Goal: Information Seeking & Learning: Learn about a topic

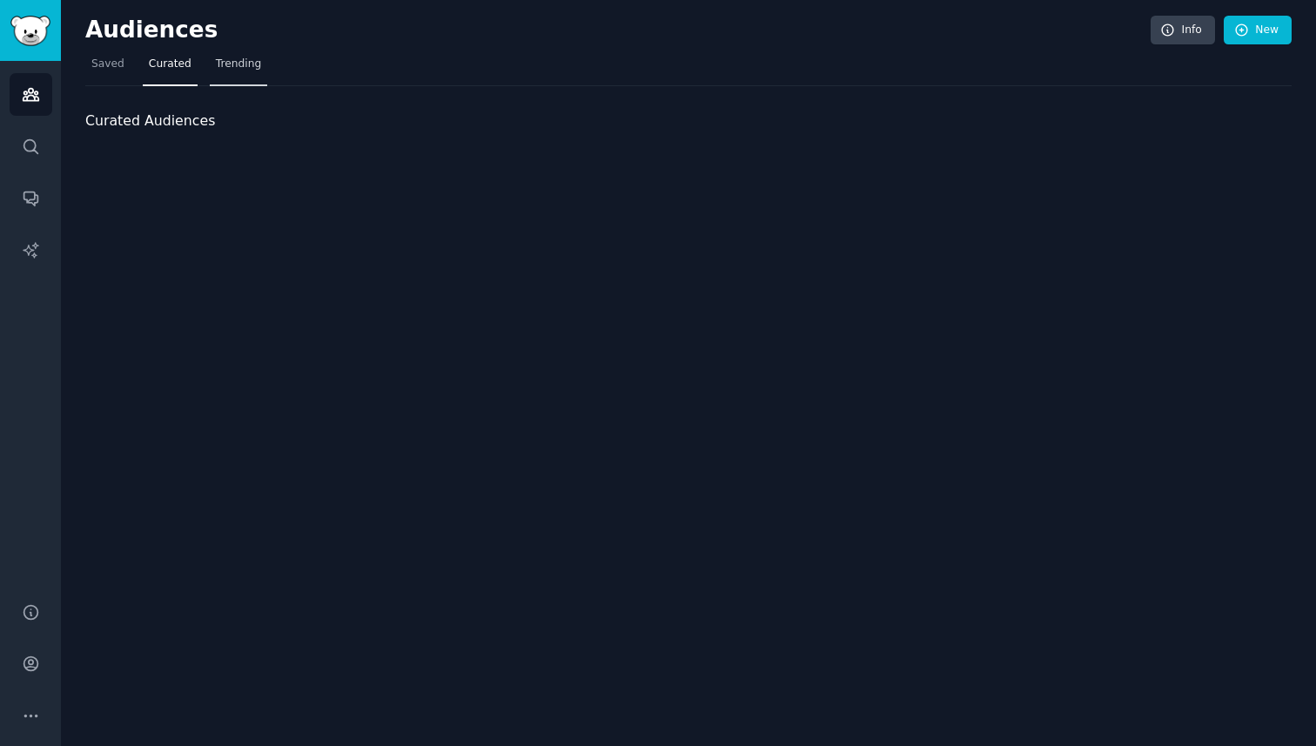
click at [234, 74] on link "Trending" at bounding box center [238, 68] width 57 height 36
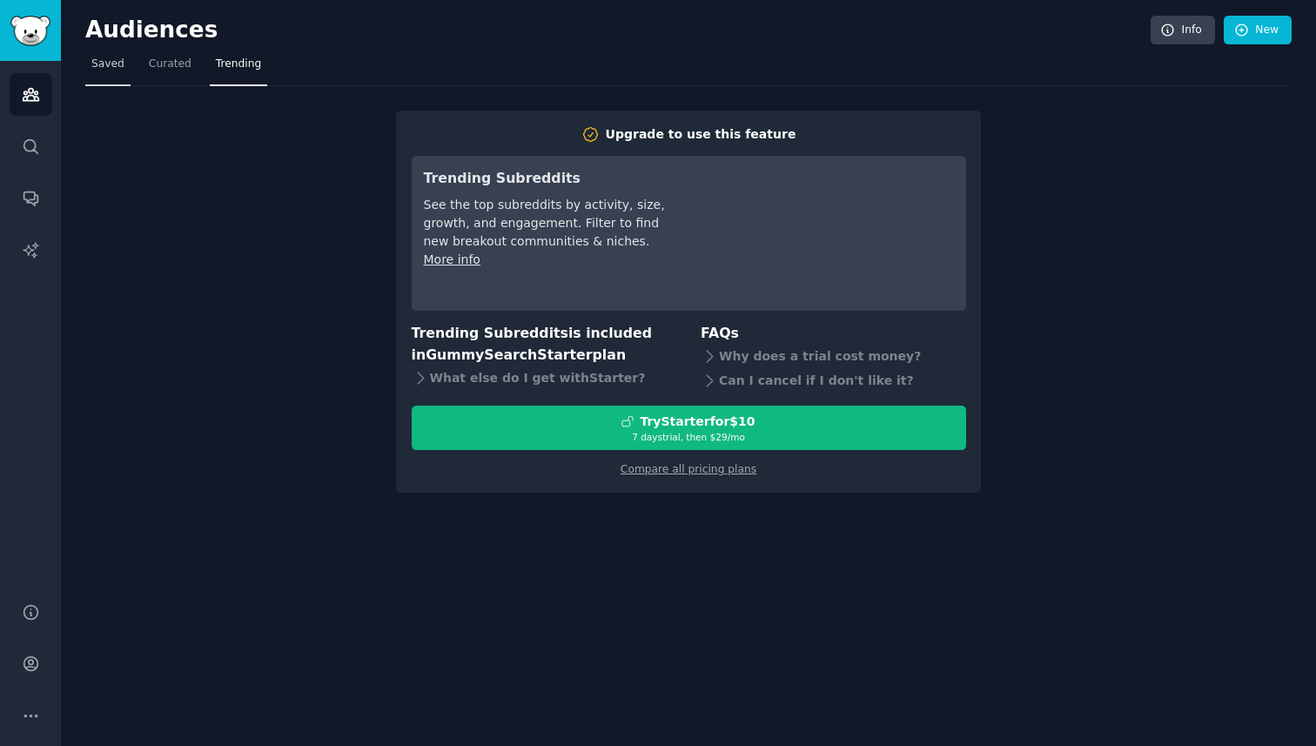
click at [100, 70] on span "Saved" at bounding box center [107, 65] width 33 height 16
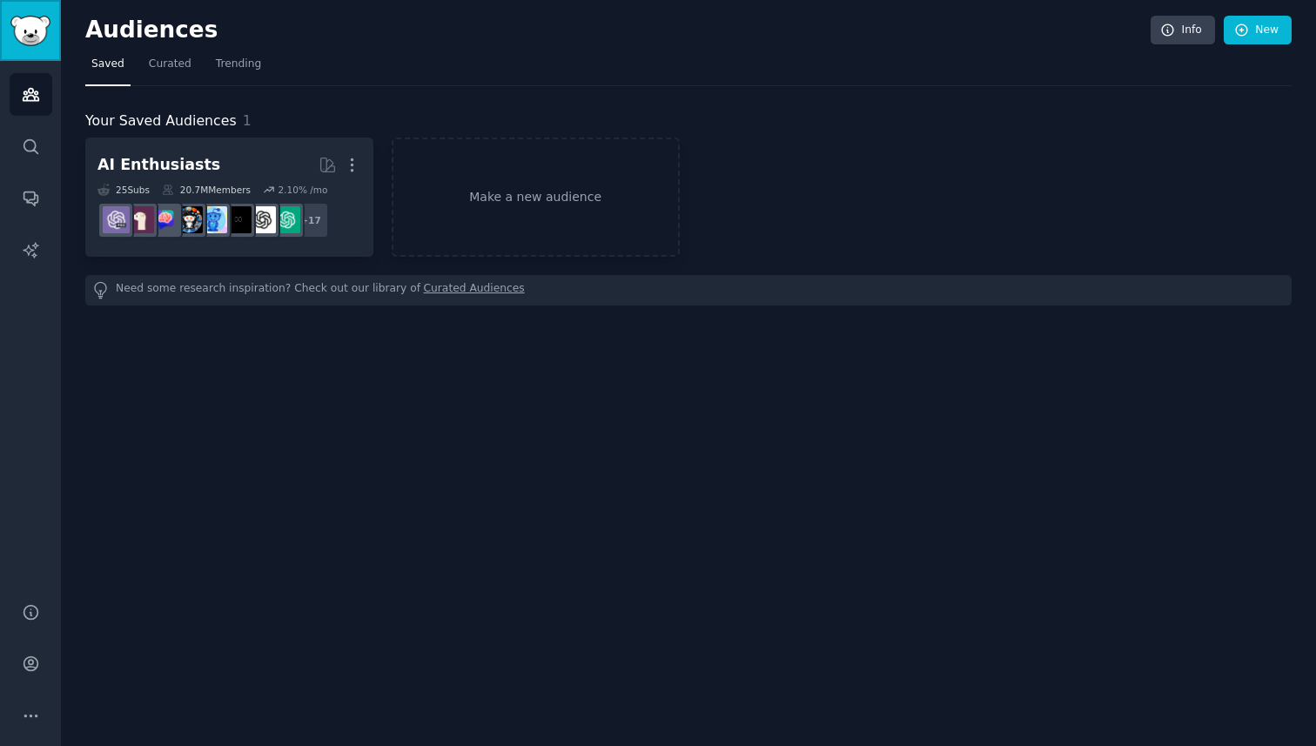
click at [38, 35] on img "Sidebar" at bounding box center [30, 31] width 40 height 30
click at [27, 151] on icon "Sidebar" at bounding box center [31, 146] width 14 height 14
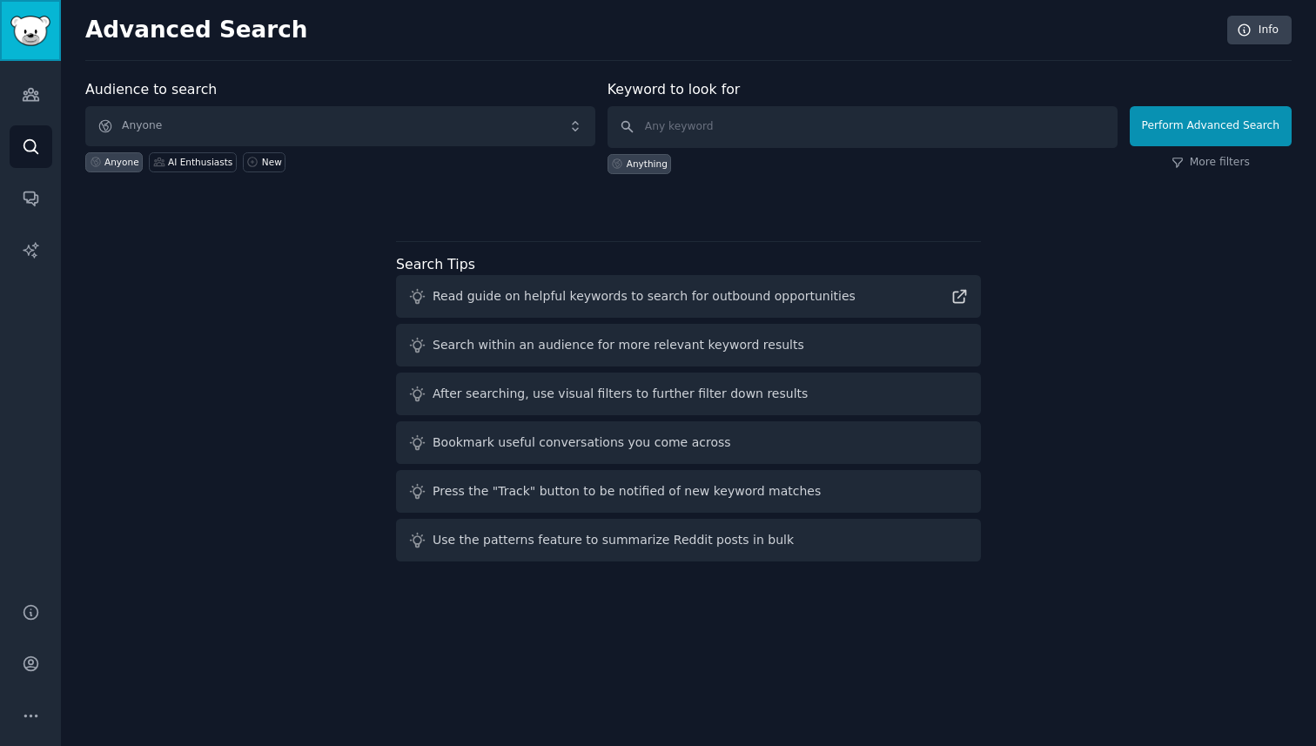
click at [30, 48] on link "Sidebar" at bounding box center [30, 30] width 61 height 61
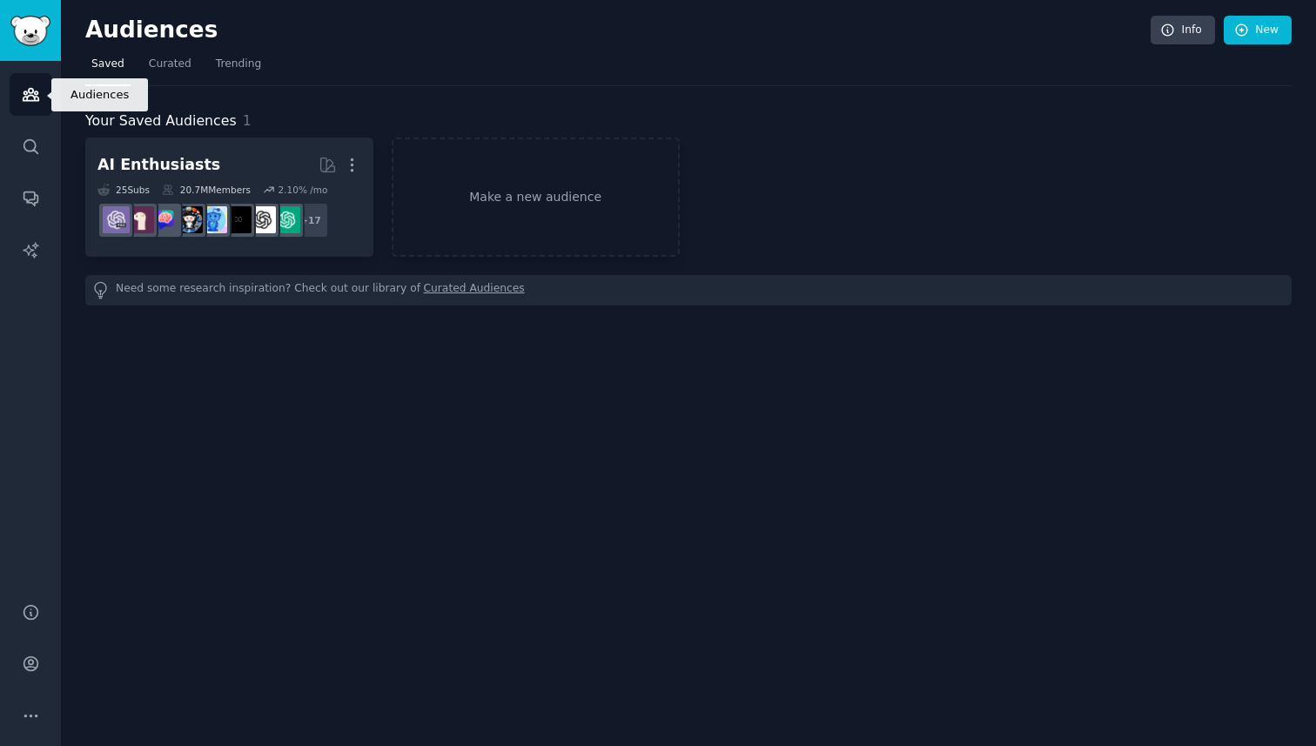
click at [34, 93] on icon "Sidebar" at bounding box center [31, 95] width 16 height 12
click at [38, 30] on img "Sidebar" at bounding box center [30, 31] width 40 height 30
click at [164, 61] on span "Curated" at bounding box center [170, 65] width 43 height 16
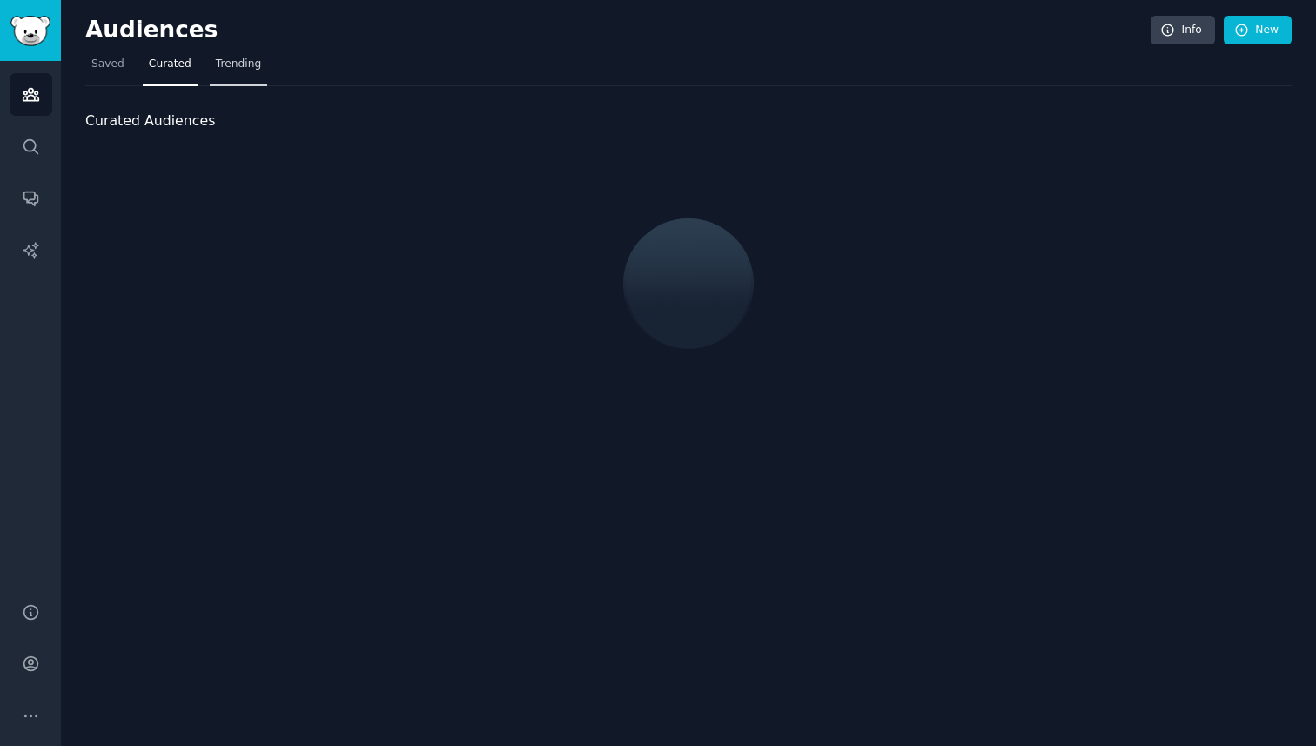
click at [238, 61] on span "Trending" at bounding box center [238, 65] width 45 height 16
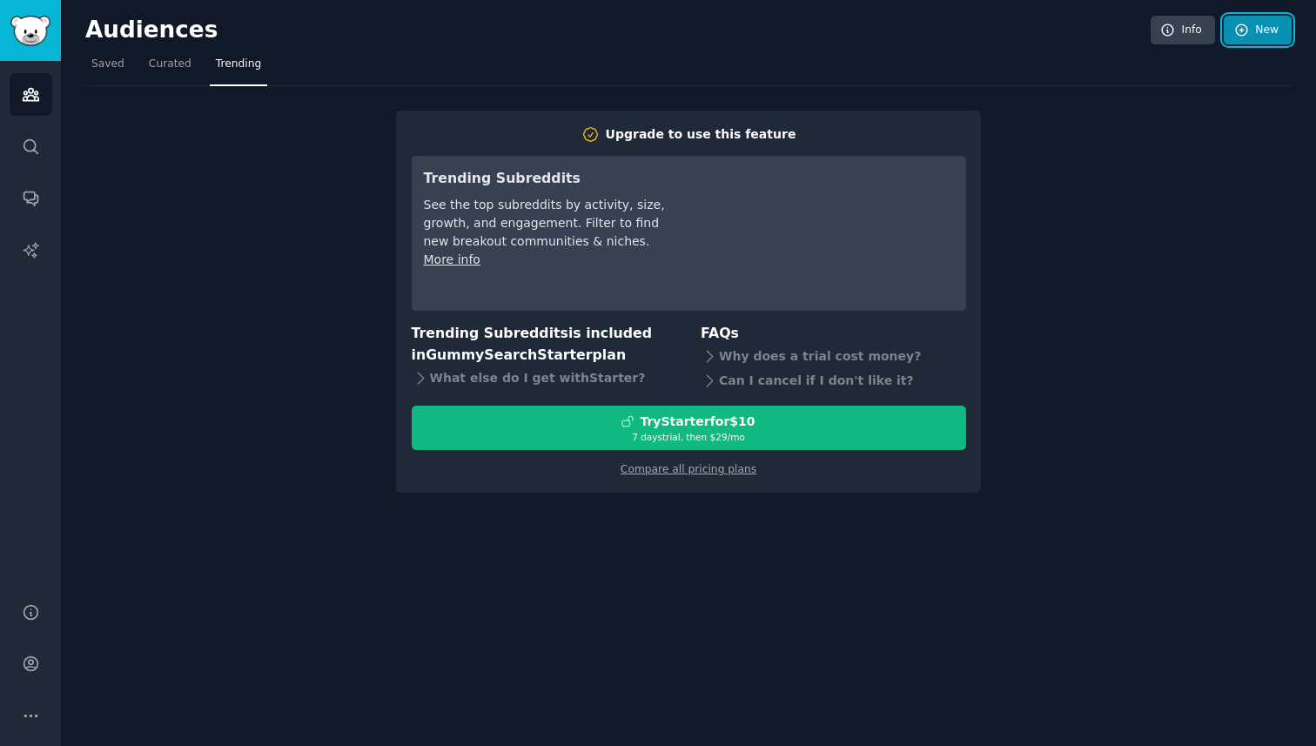
click at [1255, 34] on link "New" at bounding box center [1258, 31] width 68 height 30
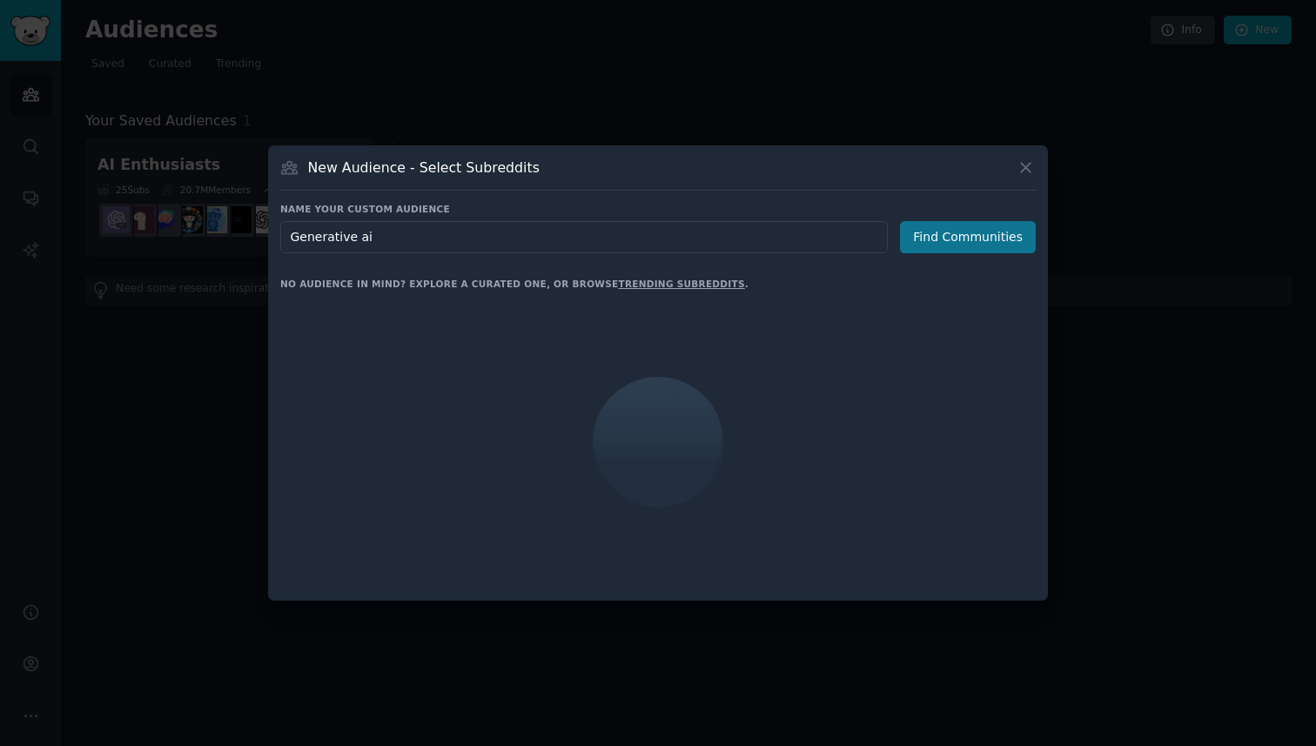
type input "Generative ai"
click at [993, 239] on button "Find Communities" at bounding box center [968, 237] width 136 height 32
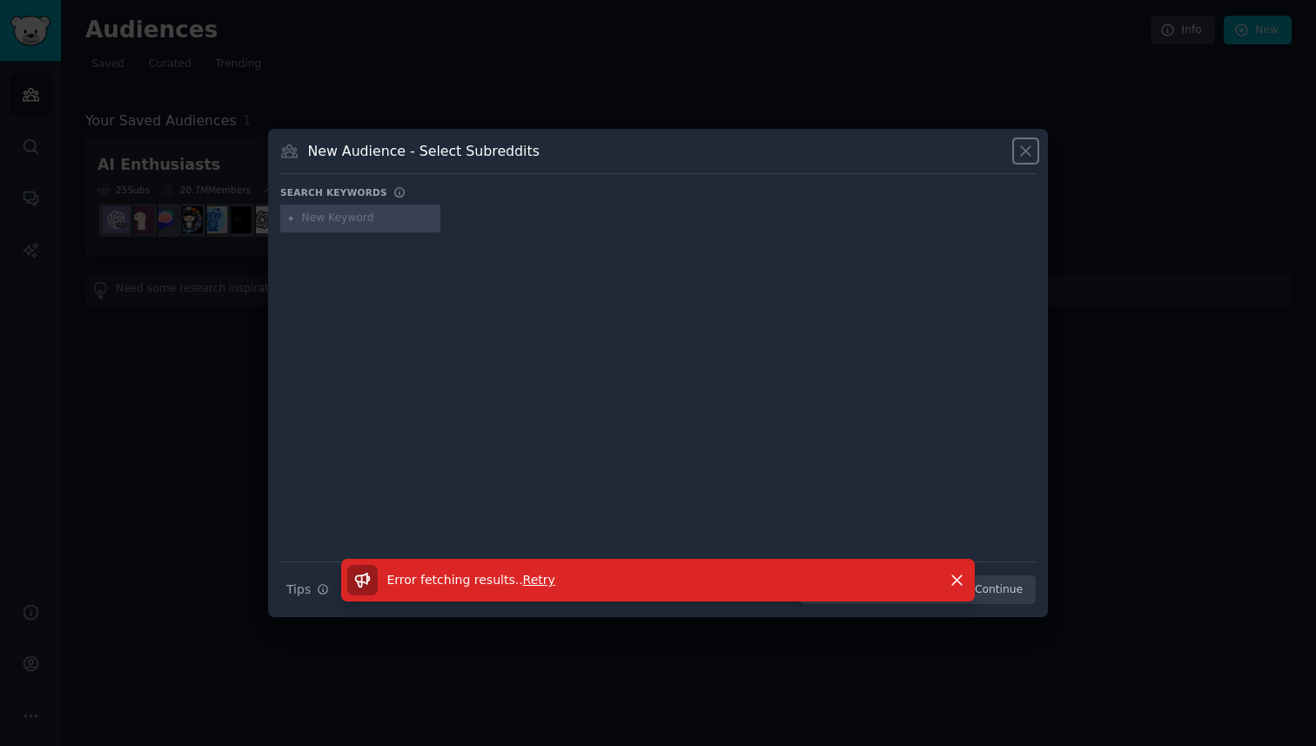
click at [1022, 149] on icon at bounding box center [1026, 151] width 18 height 18
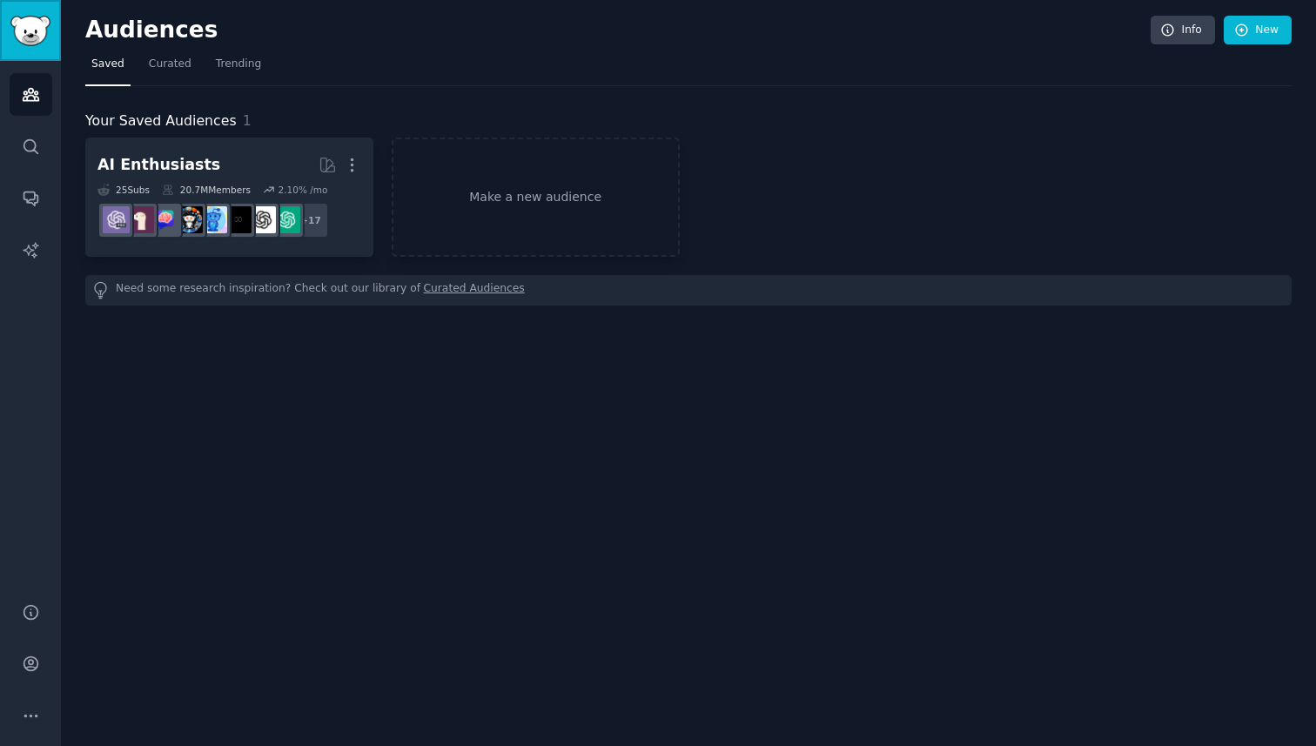
click at [31, 24] on img "Sidebar" at bounding box center [30, 31] width 40 height 30
click at [169, 60] on span "Curated" at bounding box center [170, 65] width 43 height 16
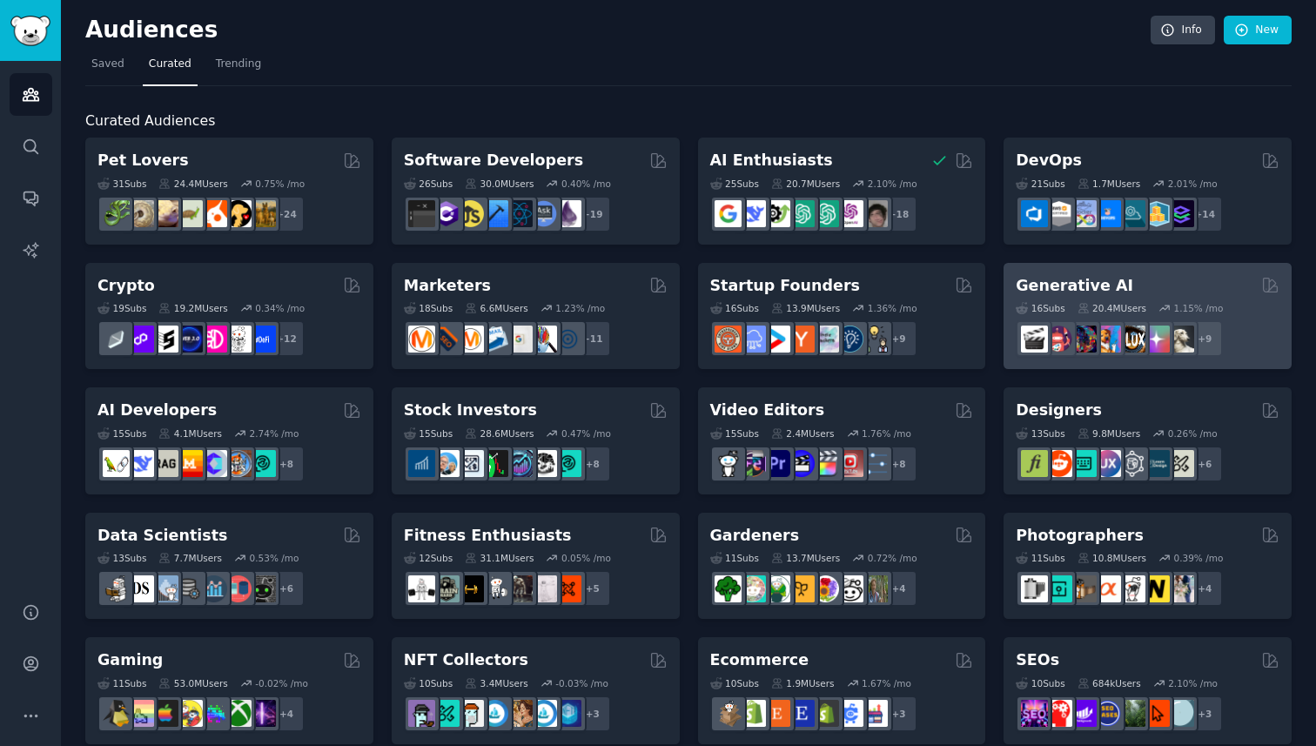
click at [1068, 290] on h2 "Generative AI" at bounding box center [1075, 286] width 118 height 22
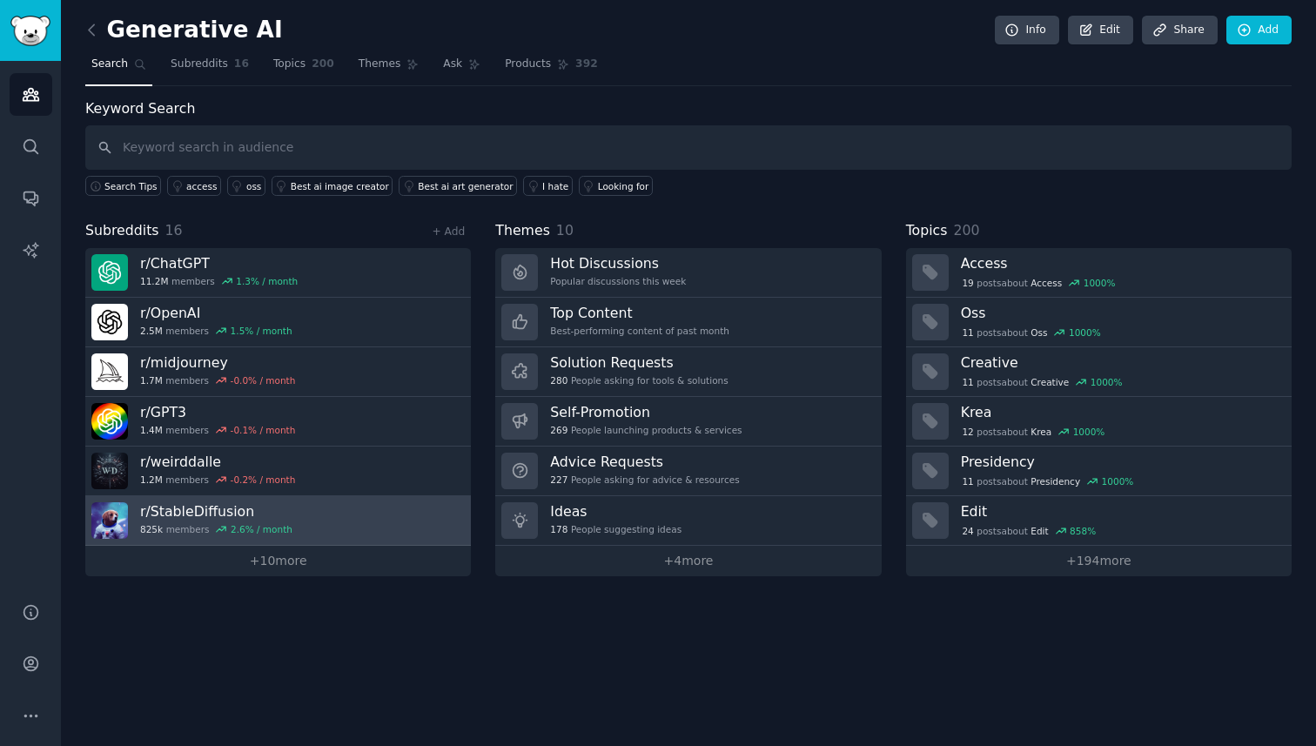
click at [207, 515] on h3 "r/ StableDiffusion" at bounding box center [216, 511] width 152 height 18
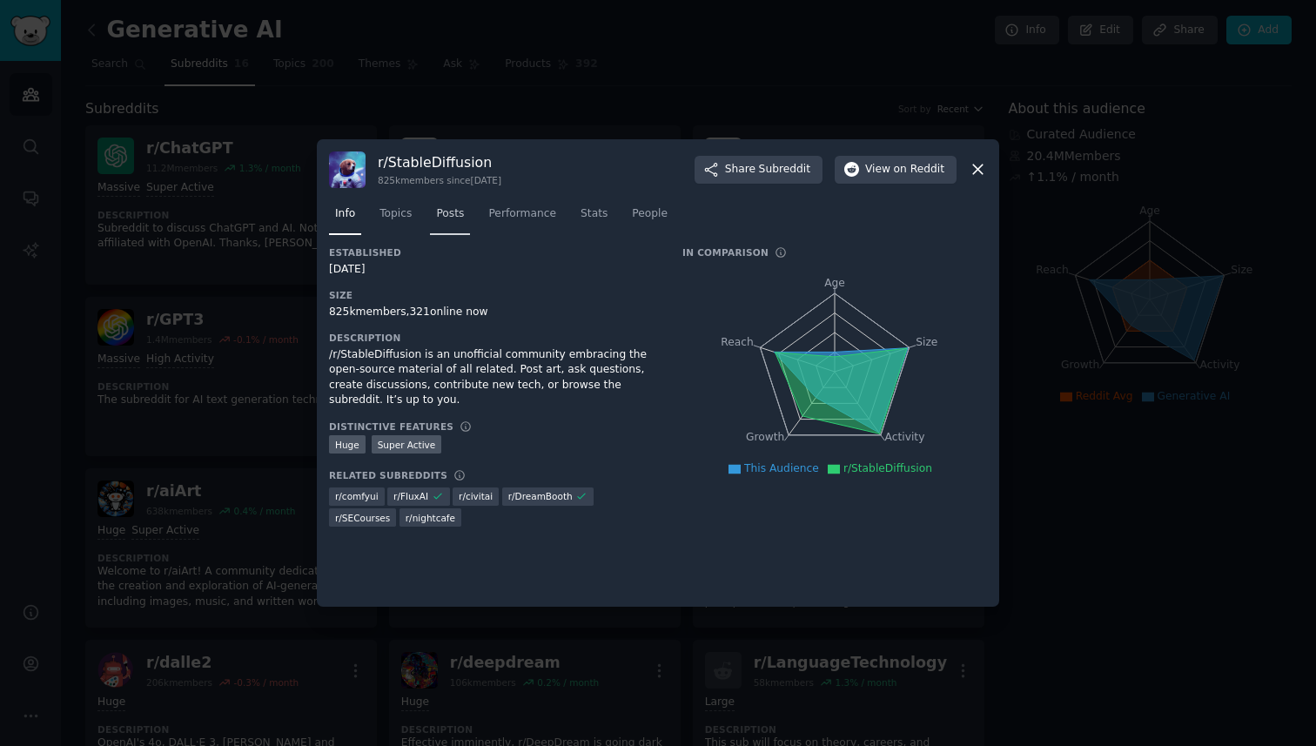
click at [449, 222] on link "Posts" at bounding box center [450, 218] width 40 height 36
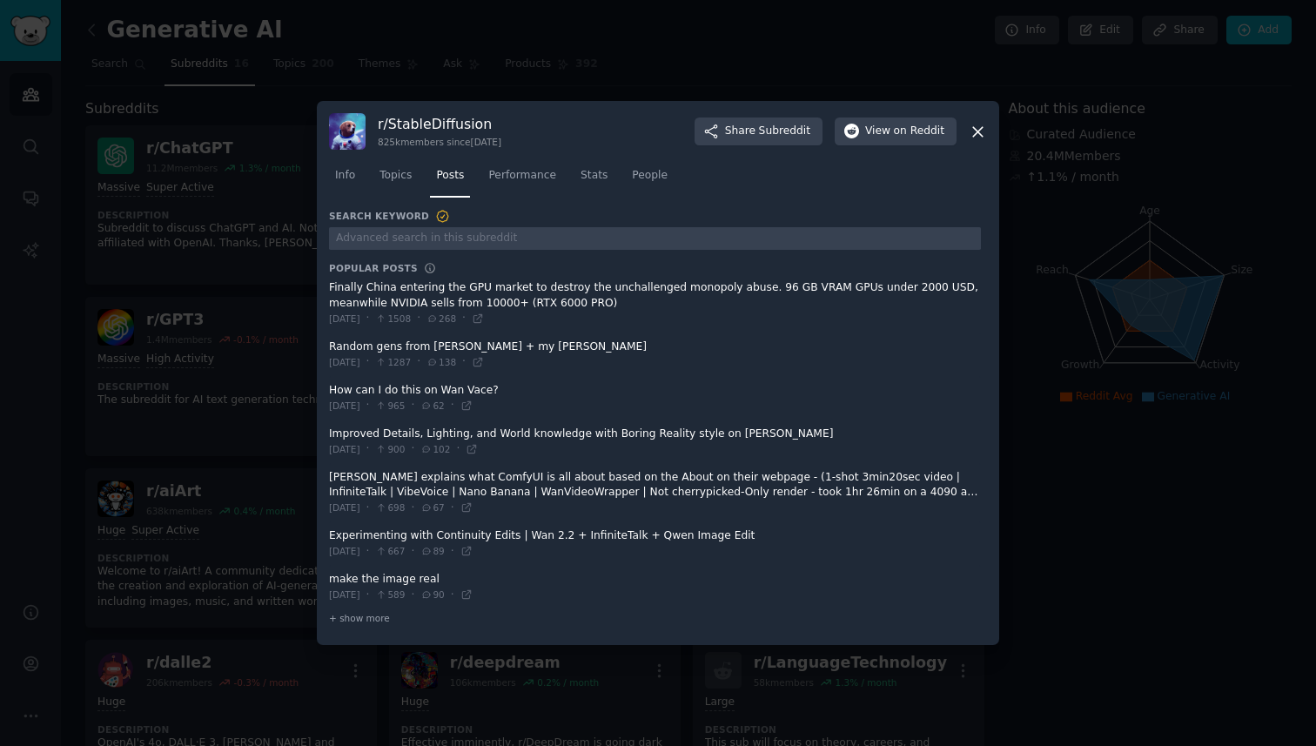
click at [984, 132] on icon at bounding box center [978, 132] width 18 height 18
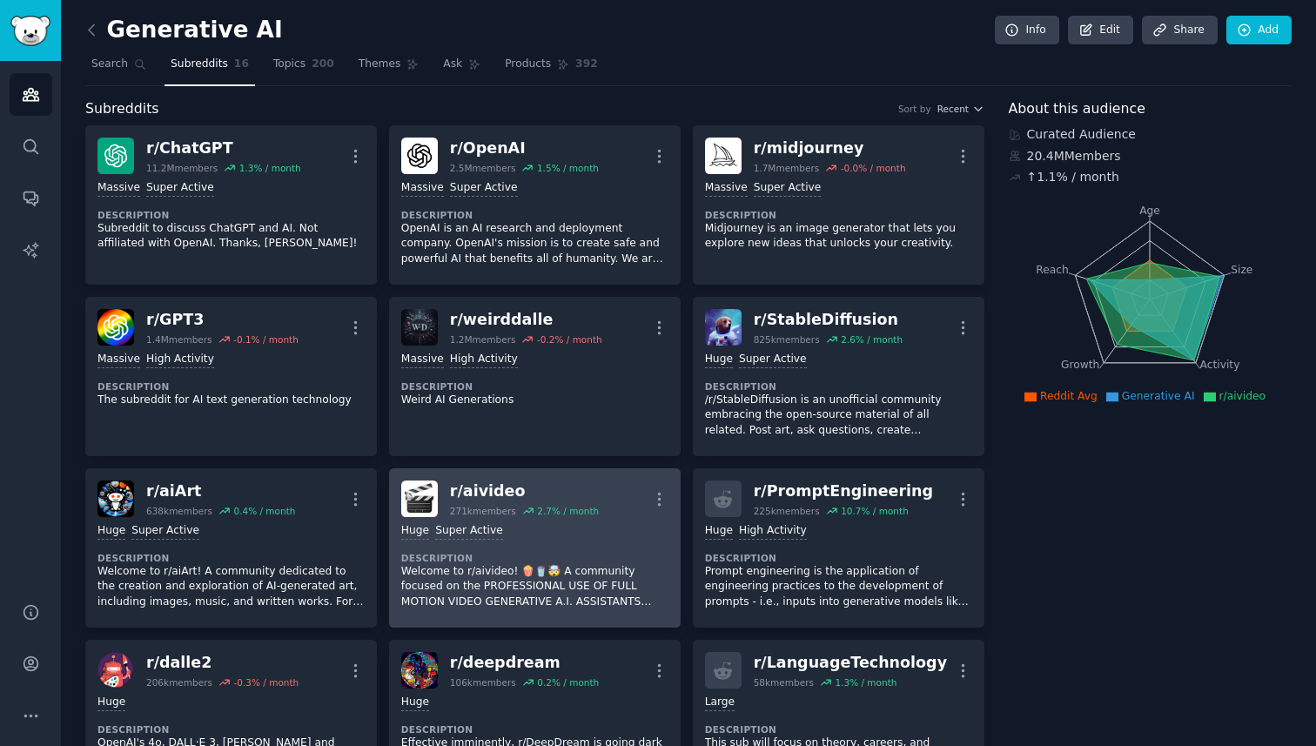
click at [515, 528] on div "Huge Super Active" at bounding box center [534, 531] width 267 height 17
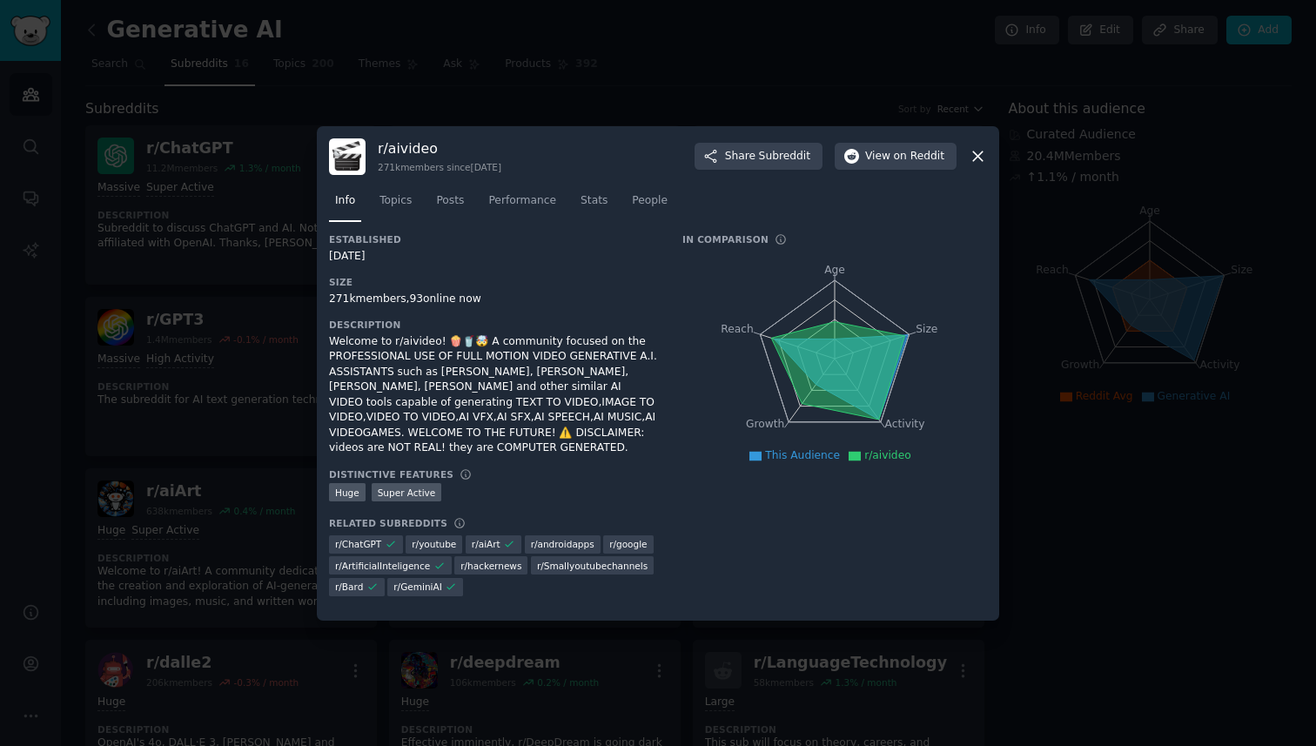
click at [974, 153] on icon at bounding box center [978, 156] width 10 height 10
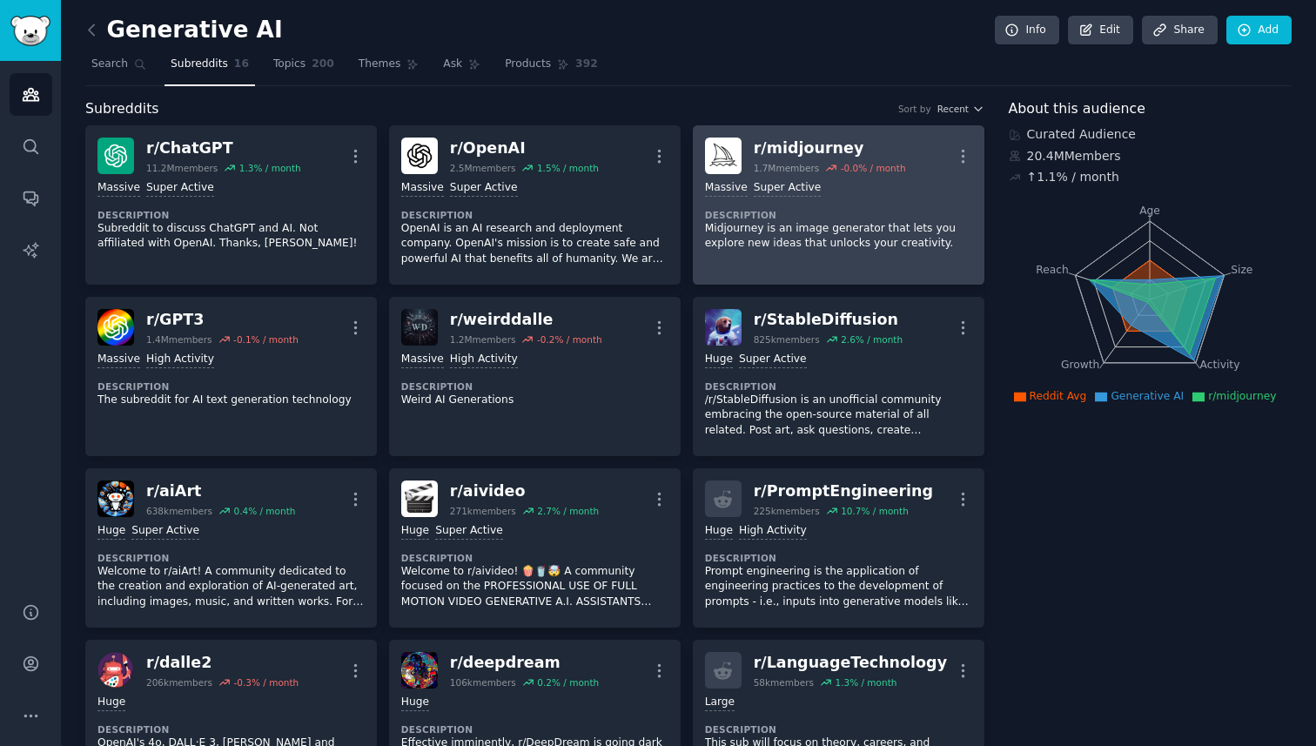
click at [771, 169] on div "1.7M members" at bounding box center [787, 168] width 66 height 12
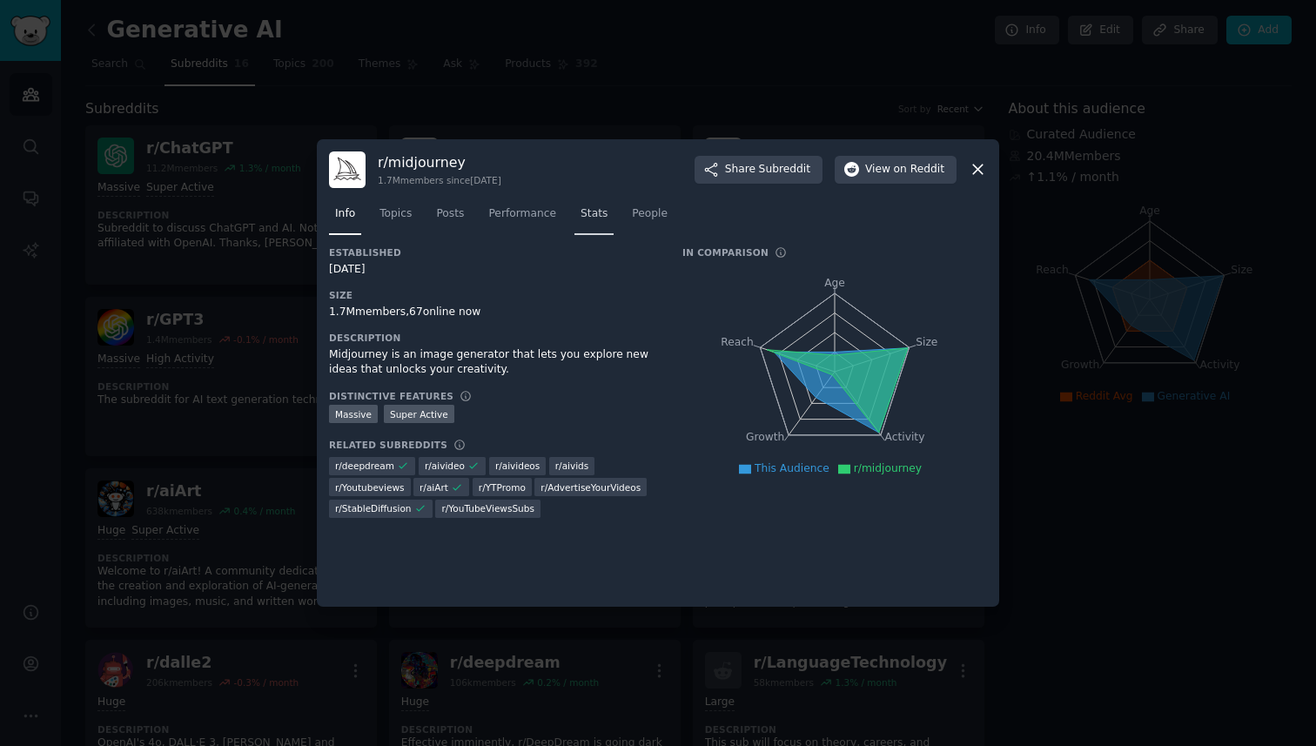
click at [602, 219] on span "Stats" at bounding box center [594, 214] width 27 height 16
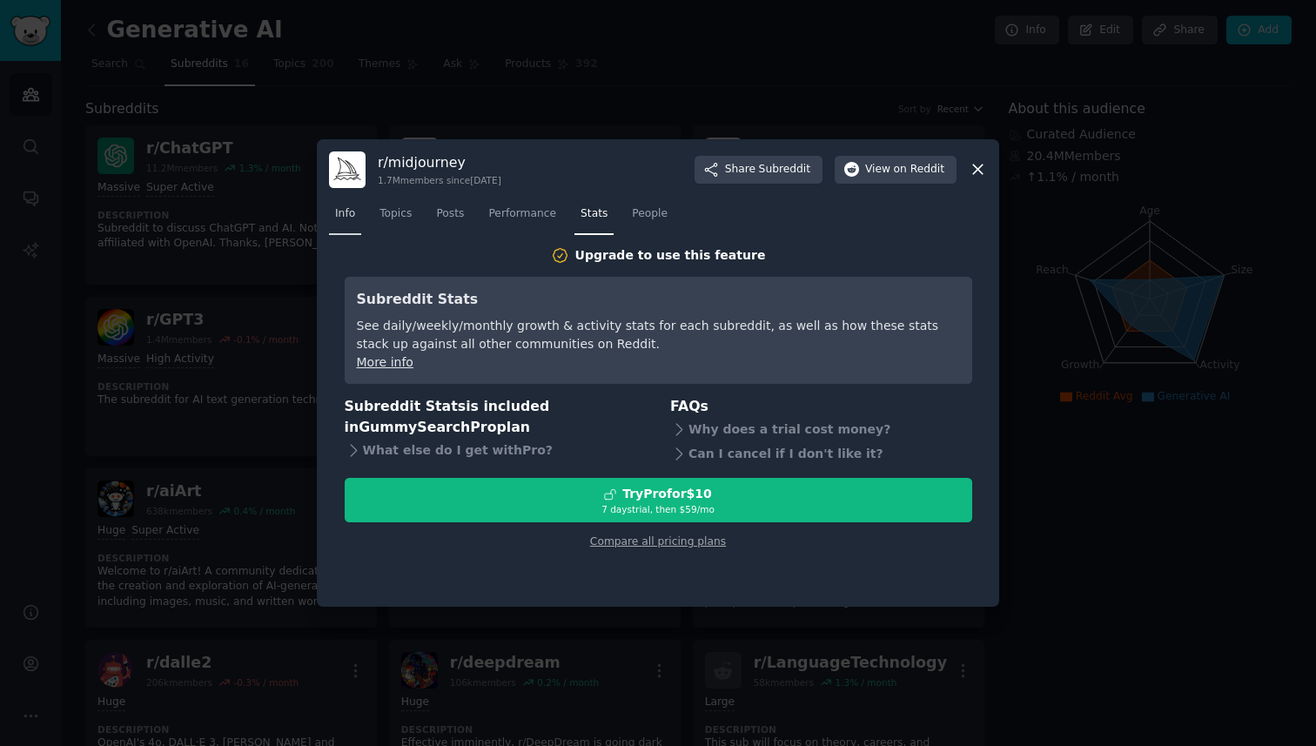
click at [347, 218] on span "Info" at bounding box center [345, 214] width 20 height 16
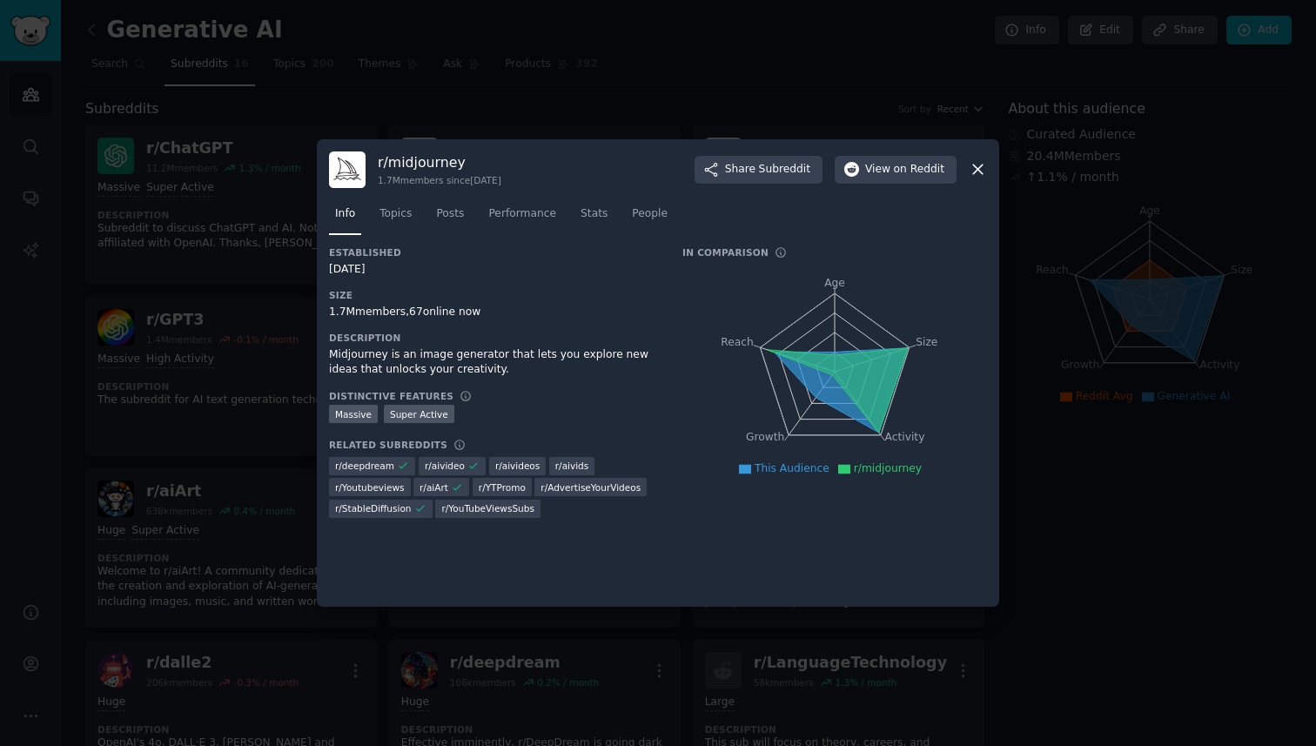
click at [977, 172] on icon at bounding box center [978, 169] width 18 height 18
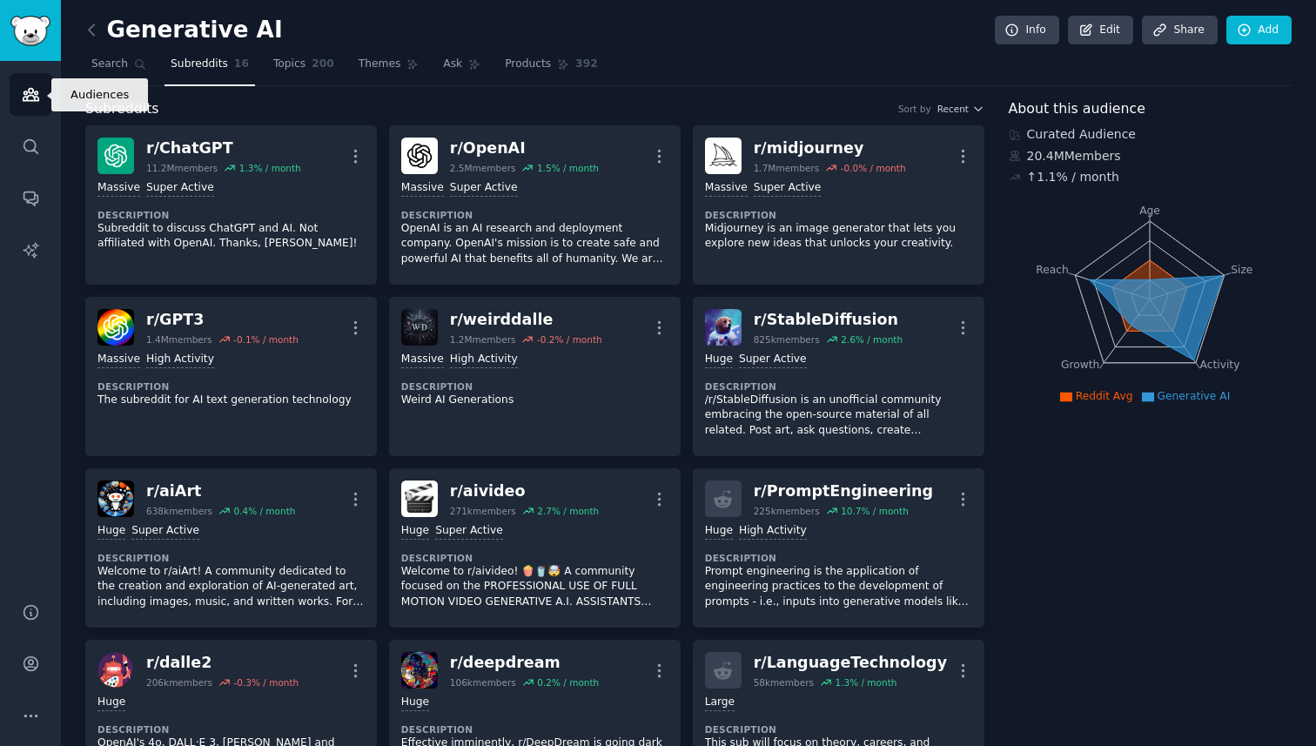
click at [22, 91] on icon "Sidebar" at bounding box center [31, 94] width 18 height 18
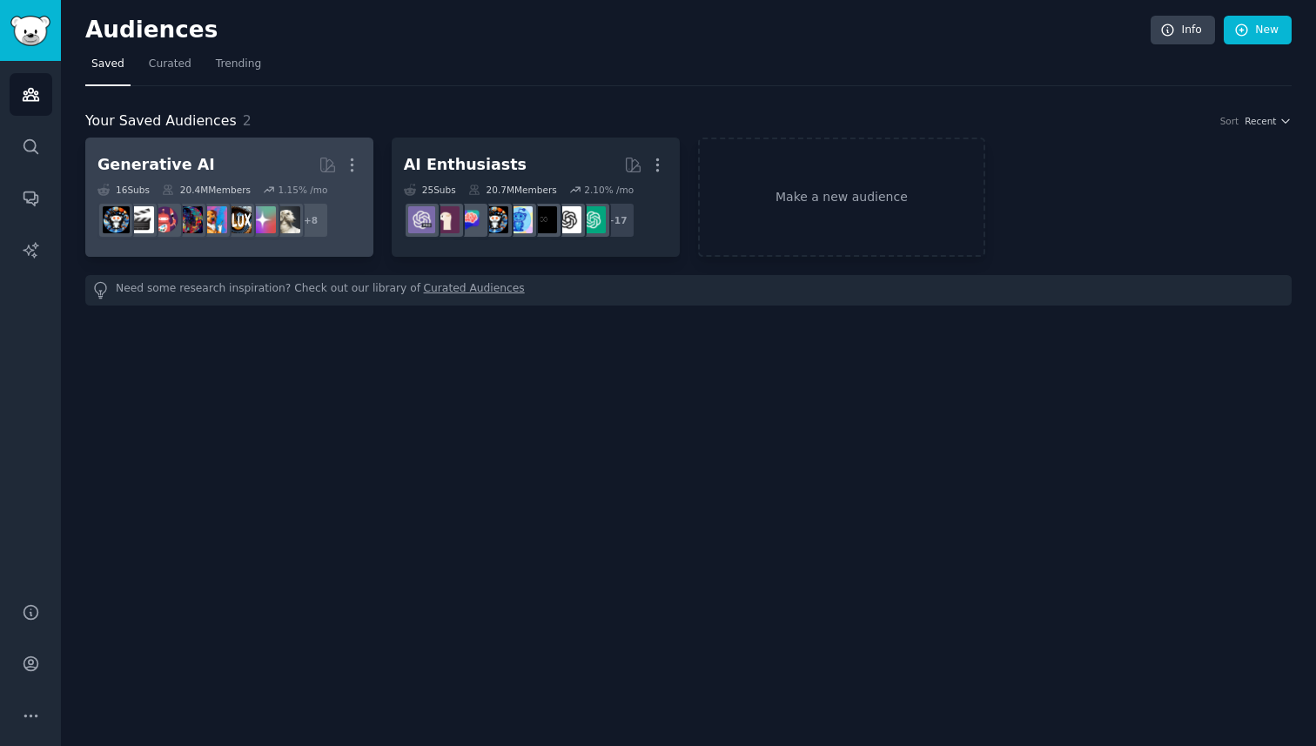
click at [238, 199] on dd "r/FluxAI + 8" at bounding box center [230, 220] width 264 height 49
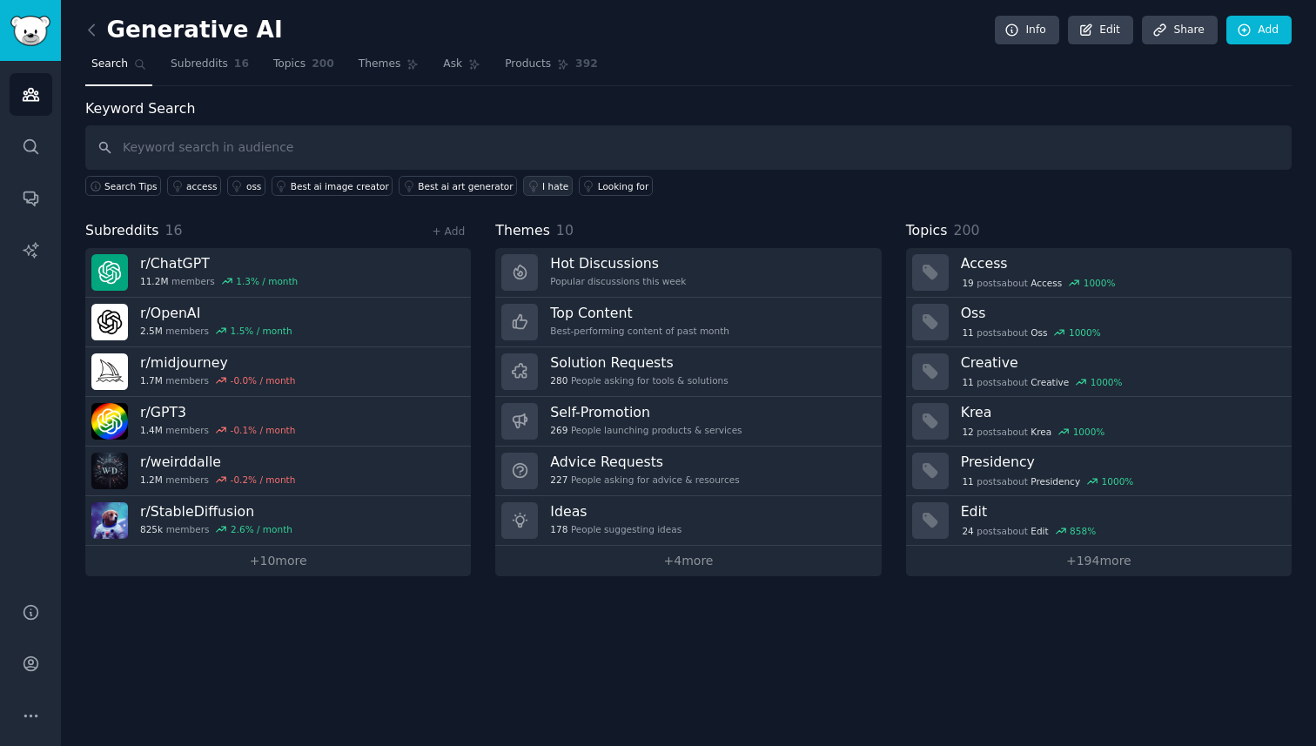
click at [542, 189] on div "I hate" at bounding box center [555, 186] width 26 height 12
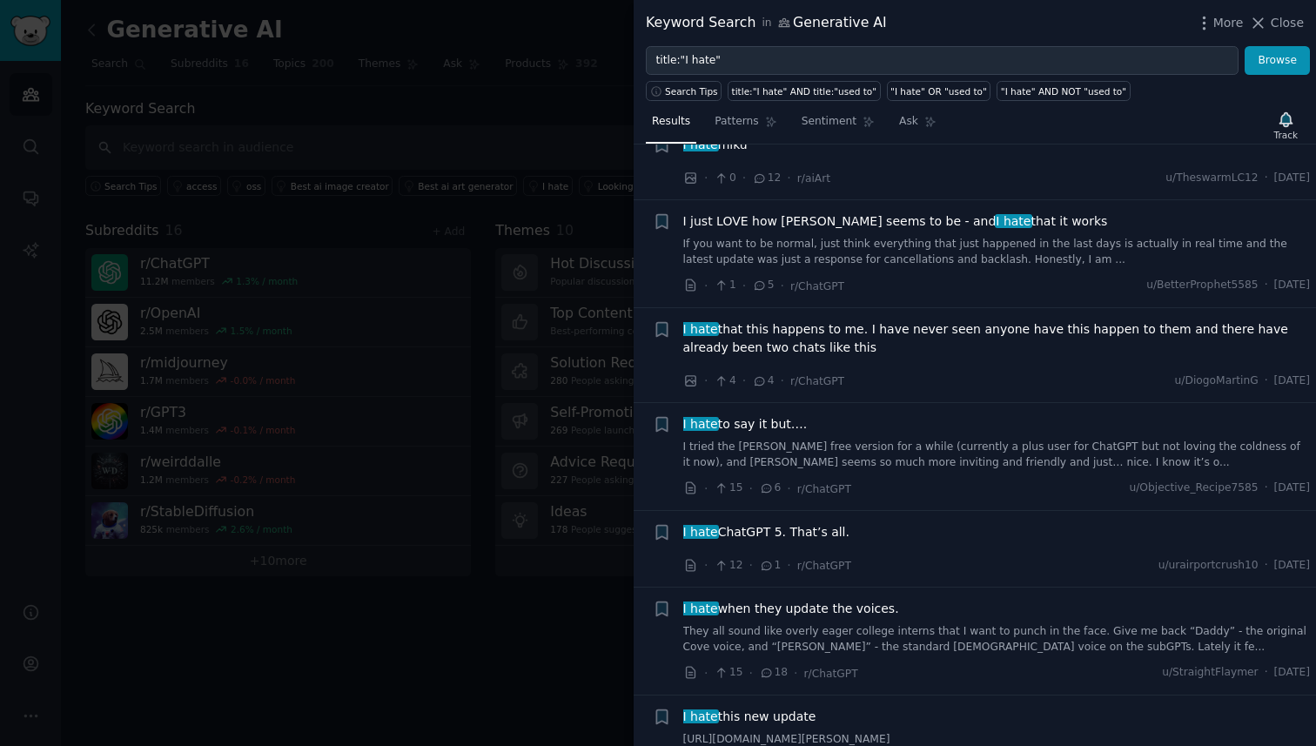
scroll to position [2213, 0]
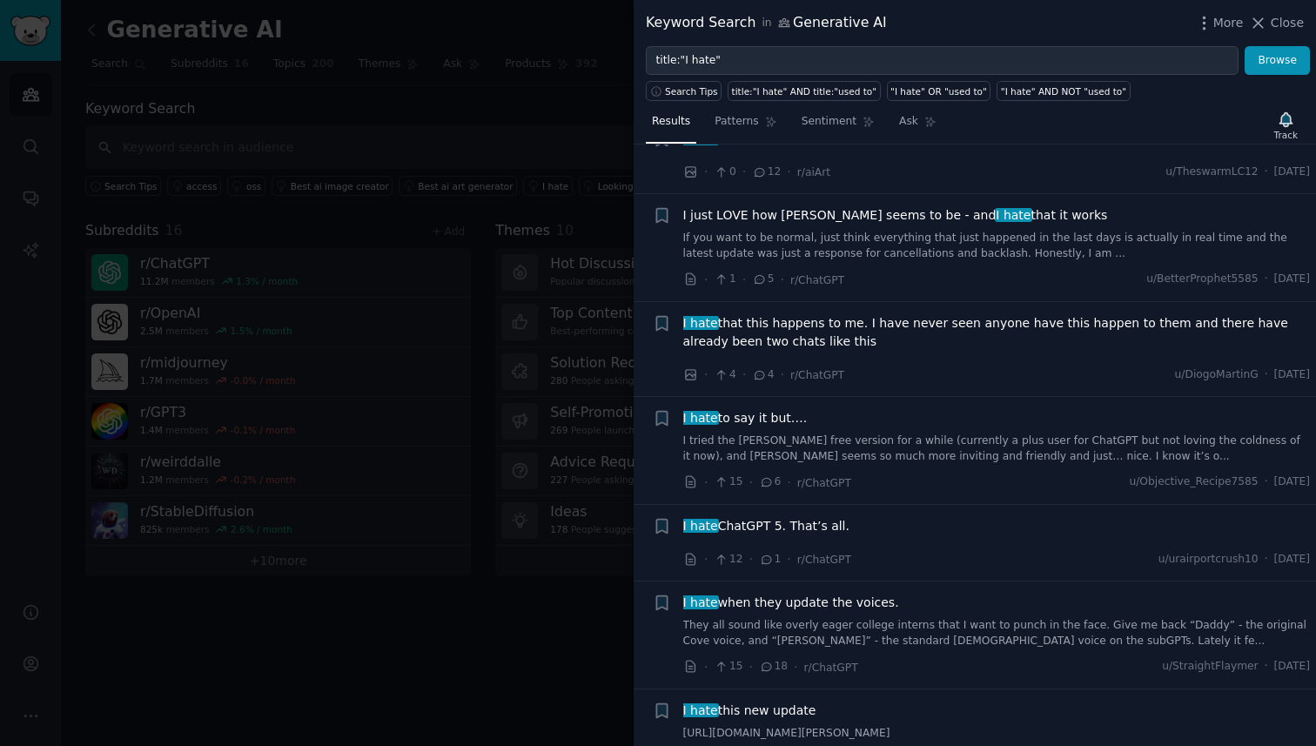
click at [598, 113] on div at bounding box center [658, 373] width 1316 height 746
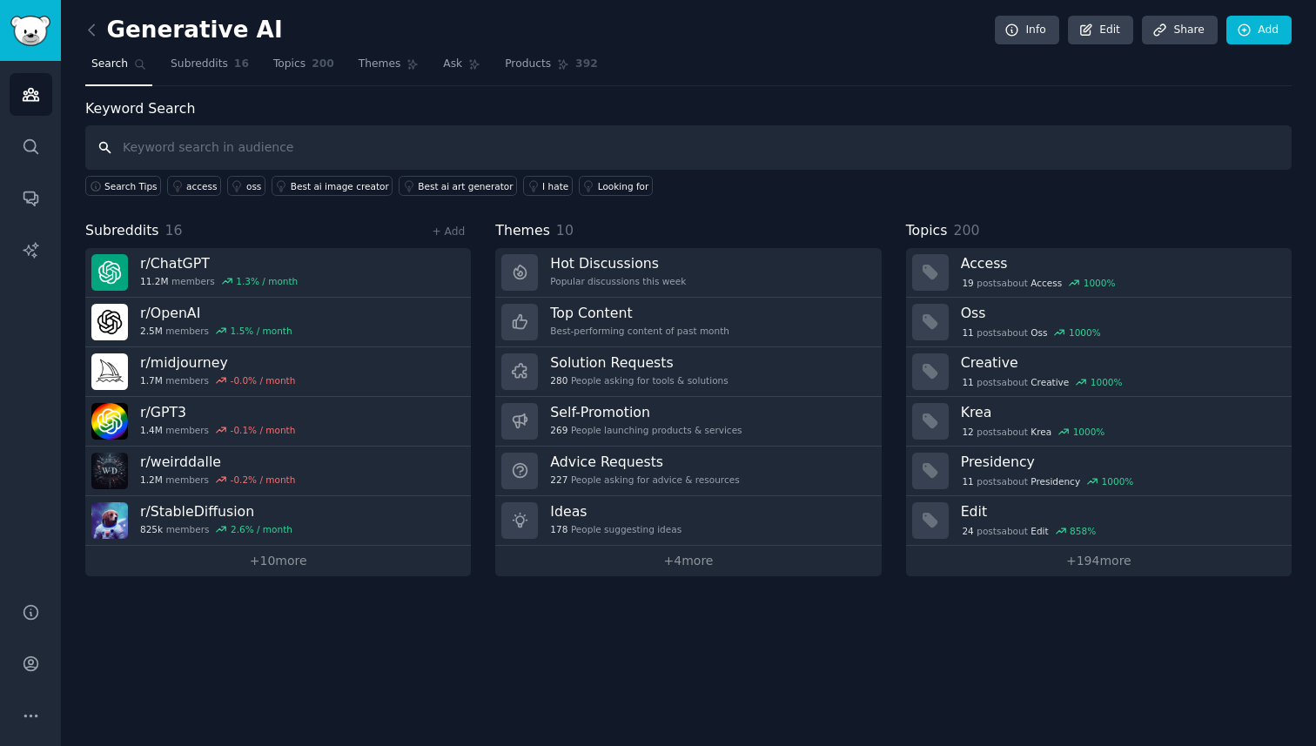
click at [142, 150] on input "text" at bounding box center [688, 147] width 1207 height 44
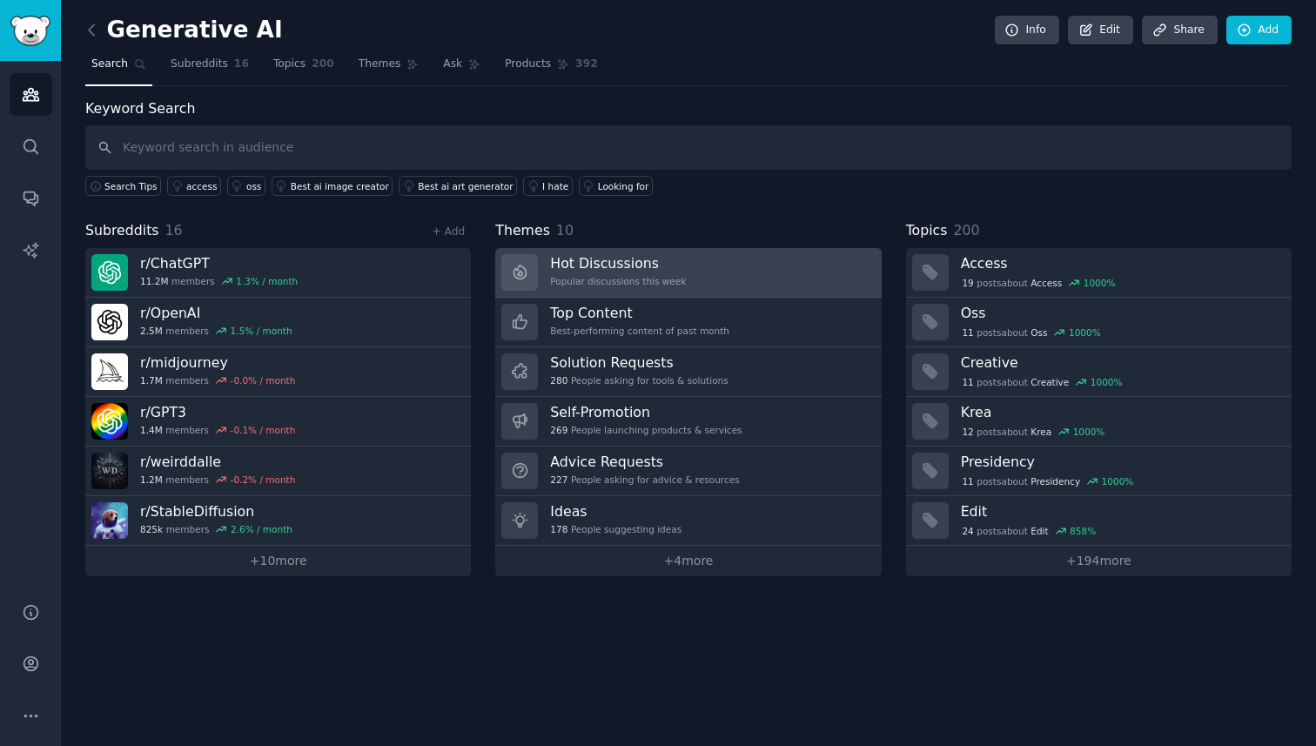
click at [596, 268] on h3 "Hot Discussions" at bounding box center [618, 263] width 136 height 18
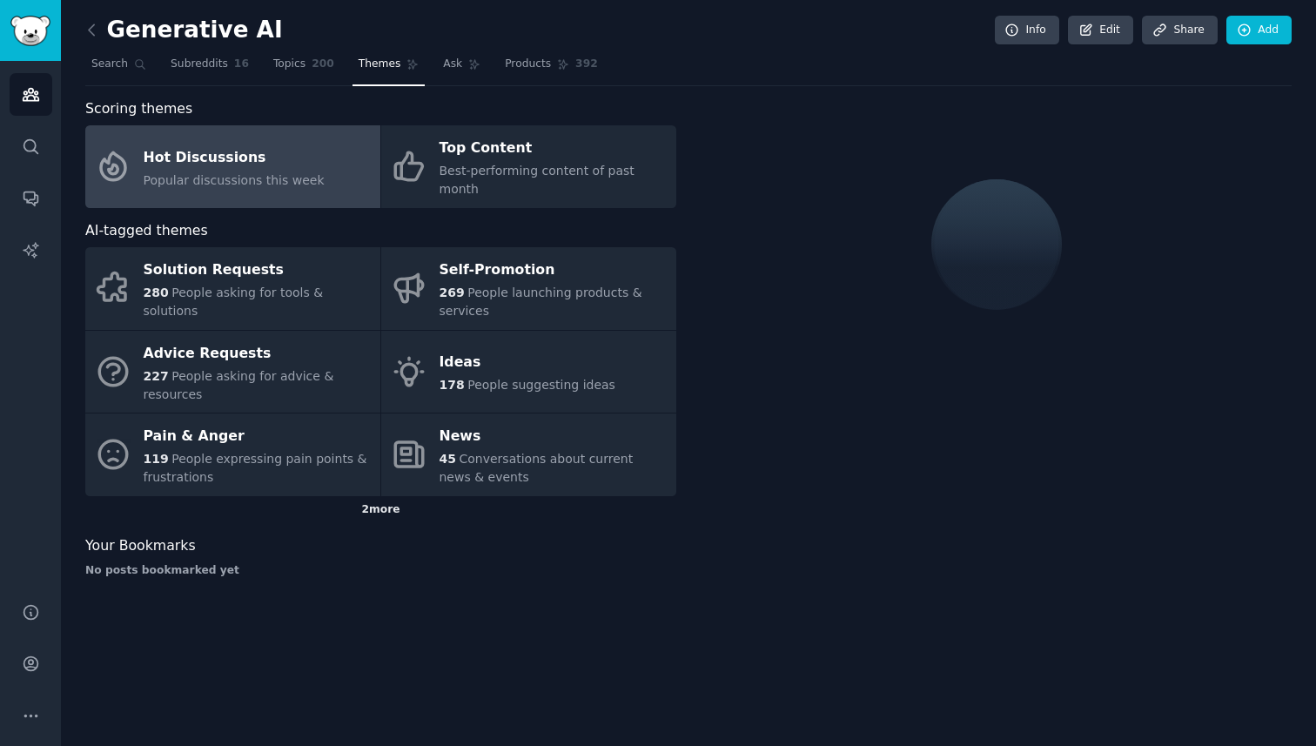
click at [384, 496] on div "2 more" at bounding box center [380, 510] width 591 height 28
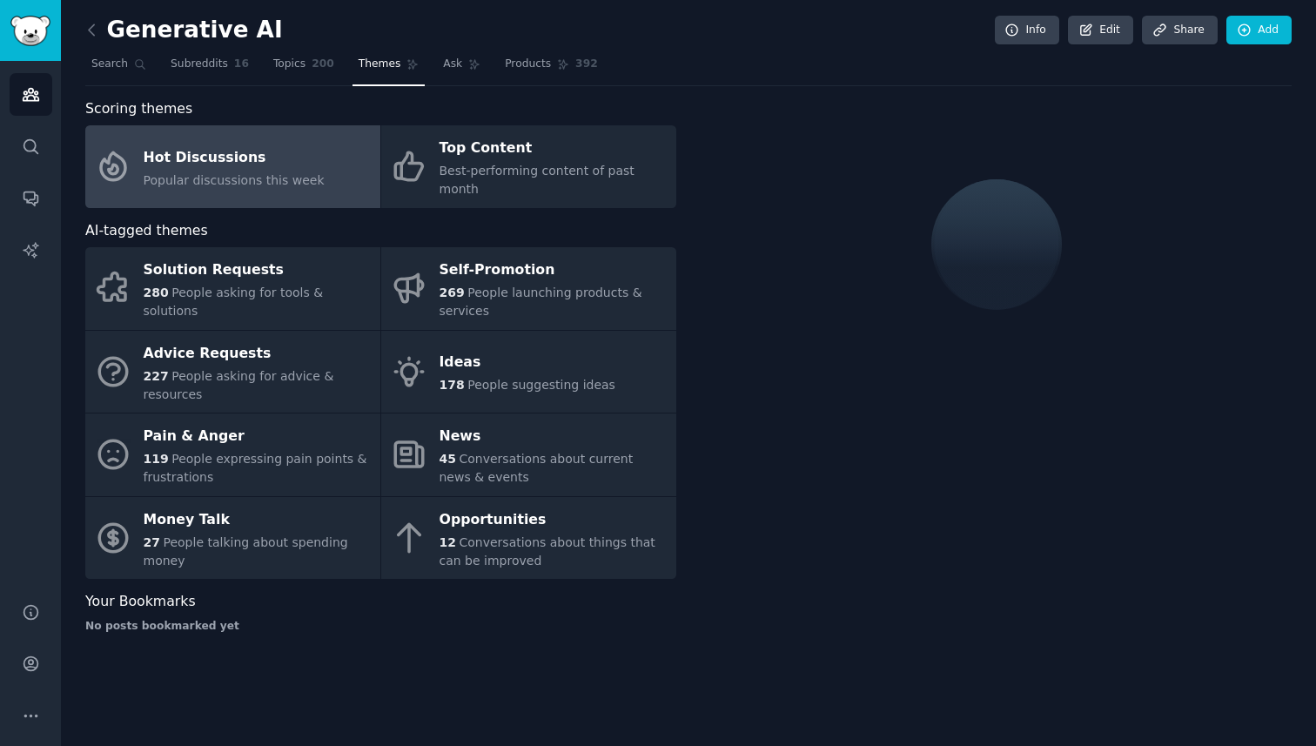
click at [978, 242] on div at bounding box center [996, 245] width 129 height 134
click at [225, 173] on span "Popular discussions this week" at bounding box center [234, 180] width 181 height 14
click at [212, 57] on span "Subreddits" at bounding box center [199, 65] width 57 height 16
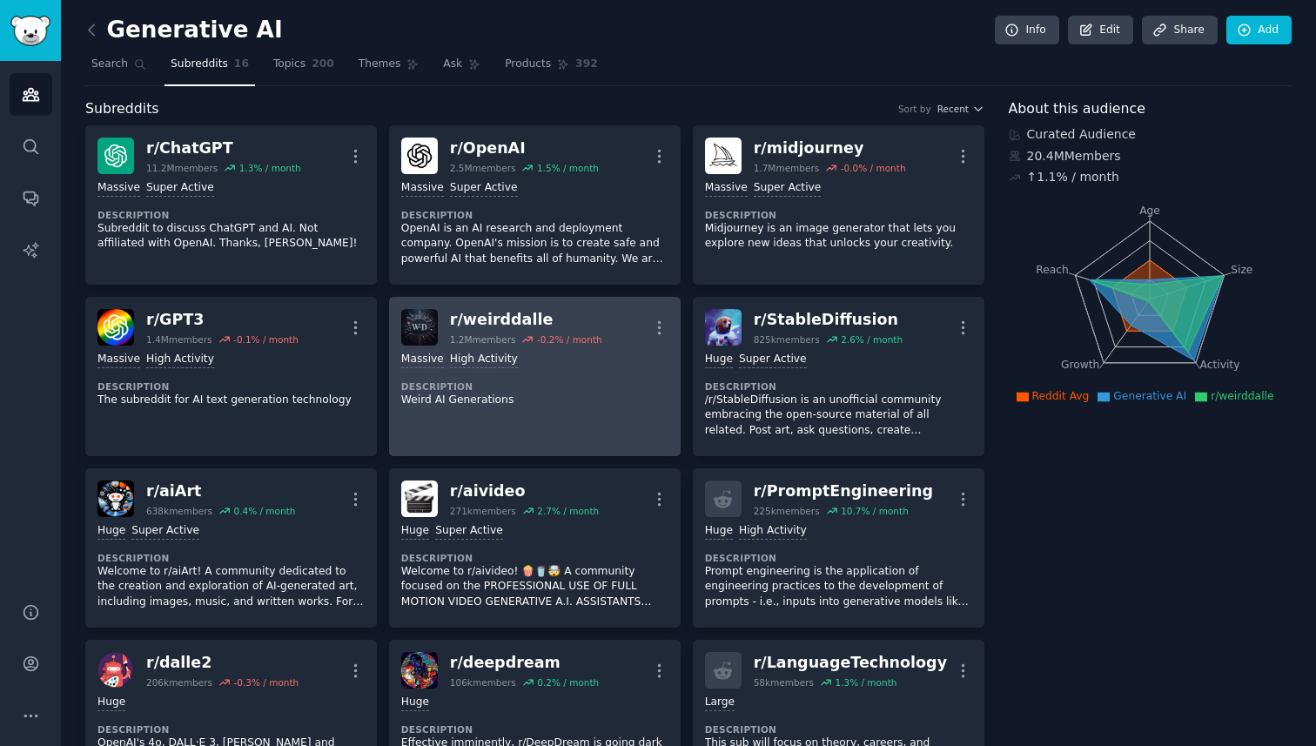
click at [481, 320] on div "r/ weirddalle" at bounding box center [526, 320] width 152 height 22
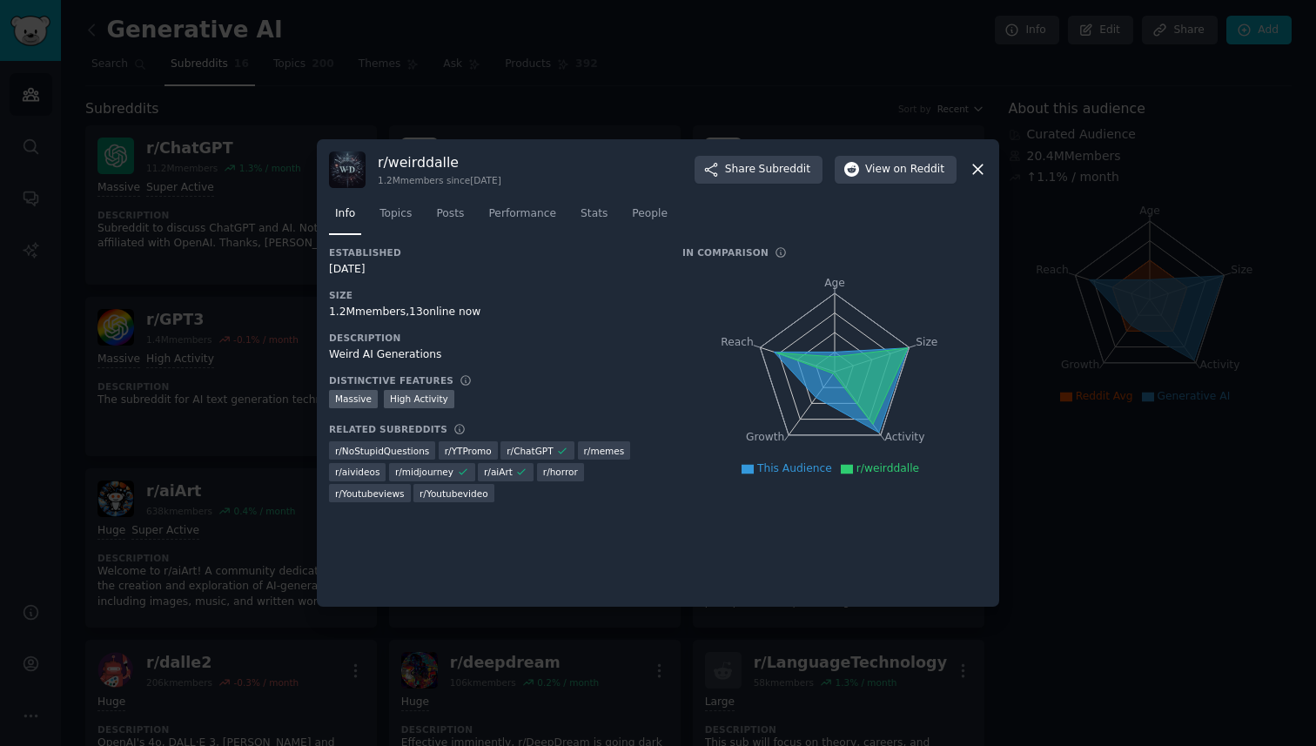
click at [546, 311] on div "1.2M members, 13 online now" at bounding box center [493, 313] width 329 height 16
click at [979, 177] on icon at bounding box center [978, 169] width 18 height 18
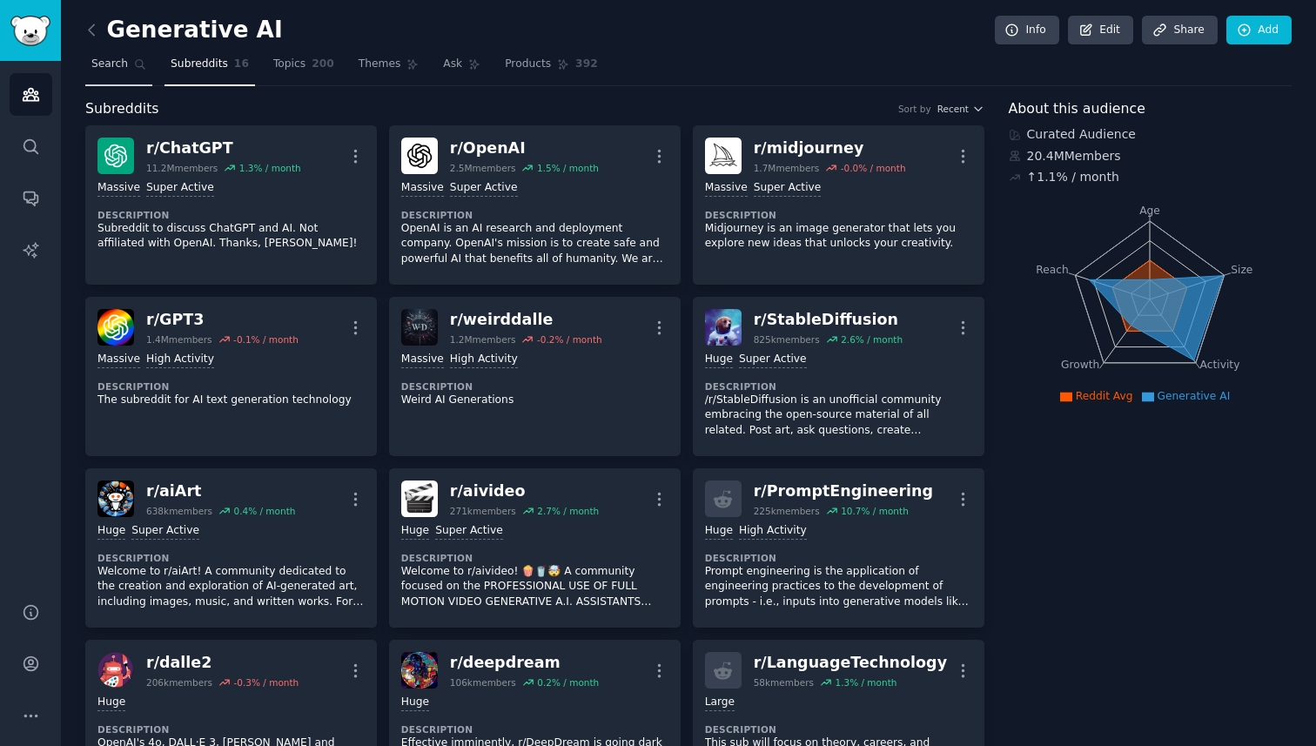
click at [128, 73] on link "Search" at bounding box center [118, 68] width 67 height 36
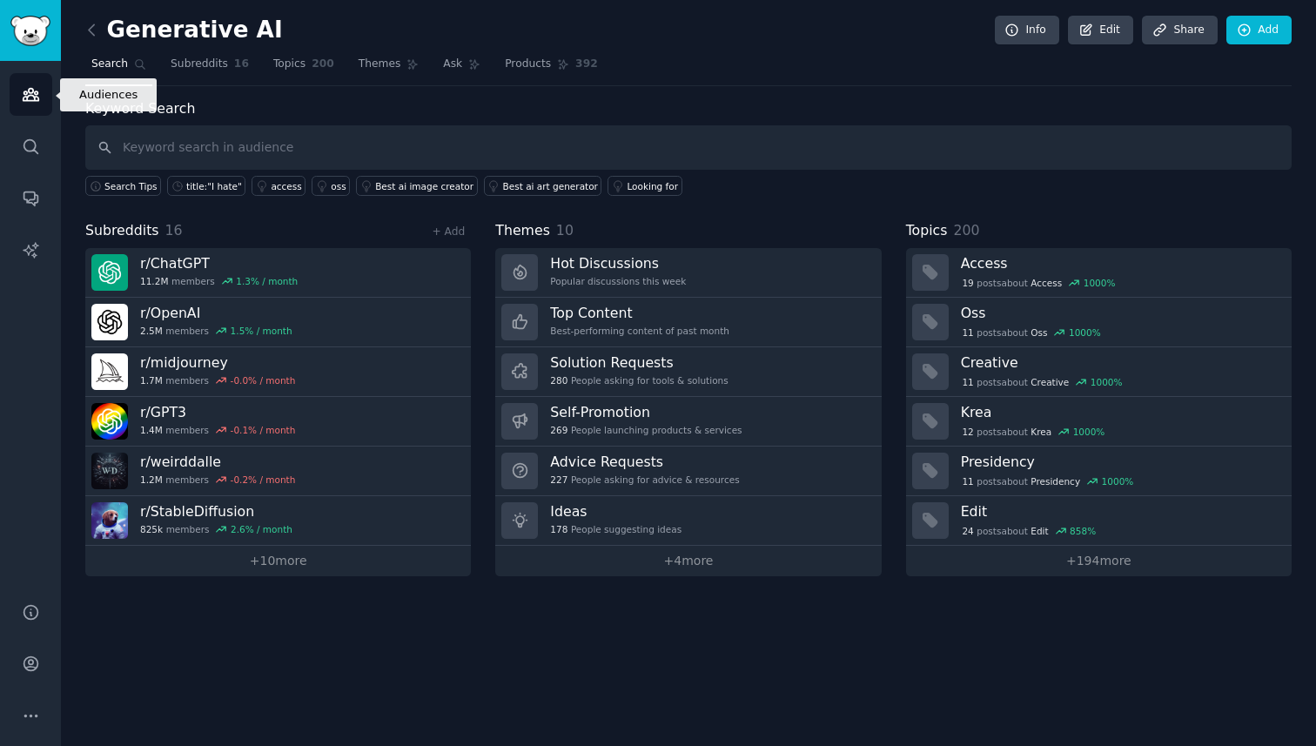
click at [23, 95] on icon "Sidebar" at bounding box center [31, 94] width 18 height 18
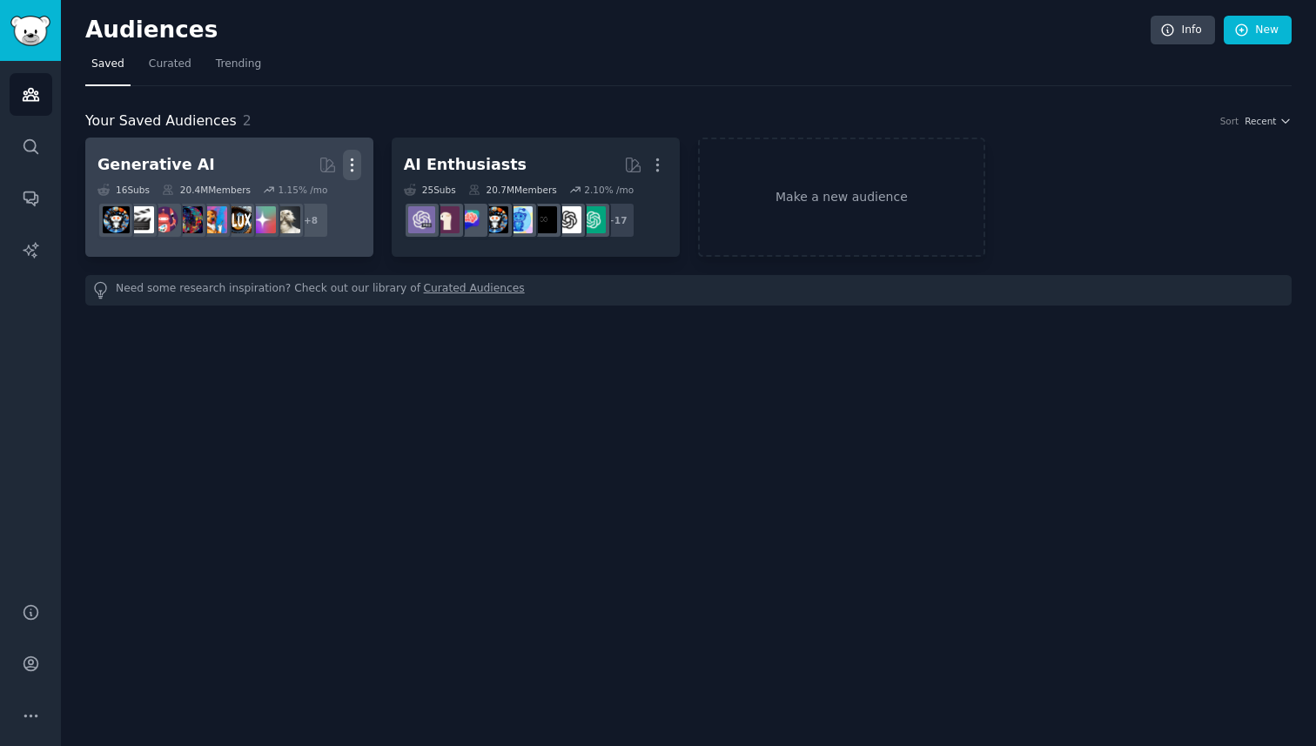
click at [353, 168] on icon "button" at bounding box center [352, 165] width 18 height 18
click at [196, 185] on div "20.4M Members" at bounding box center [206, 190] width 89 height 12
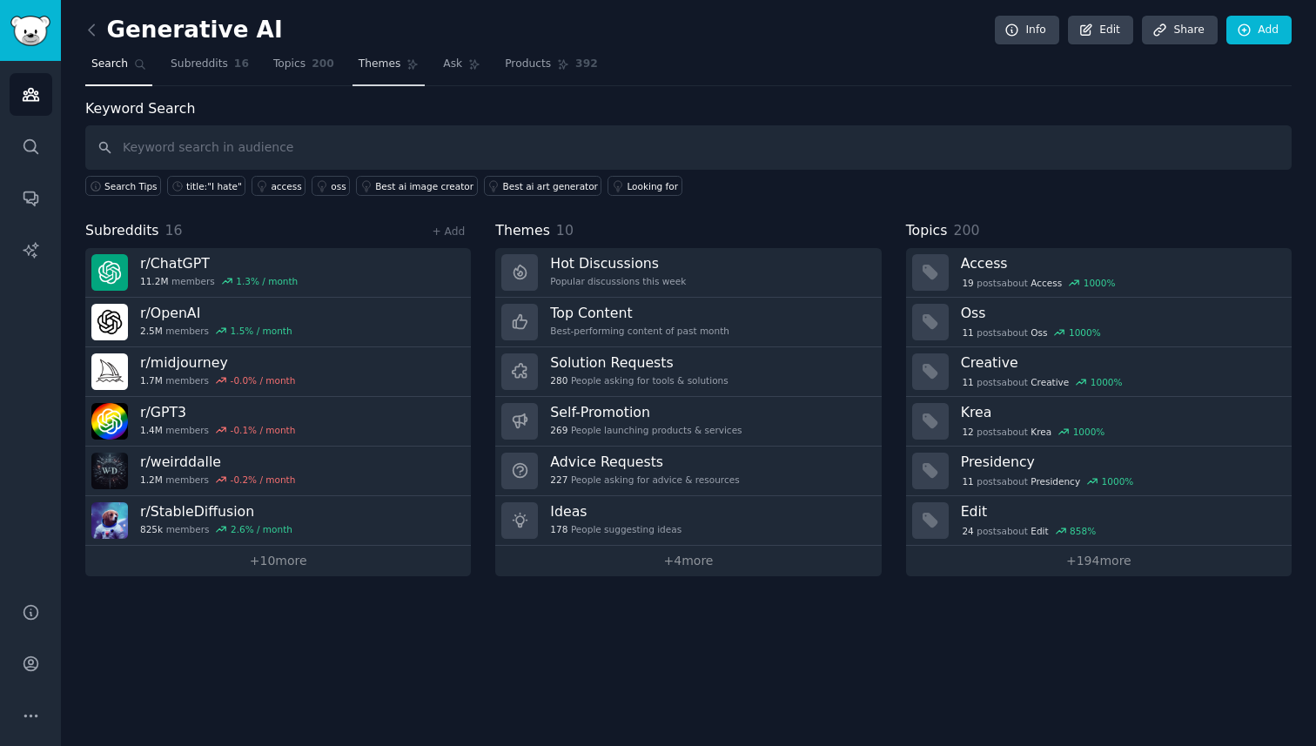
click at [380, 63] on span "Themes" at bounding box center [380, 65] width 43 height 16
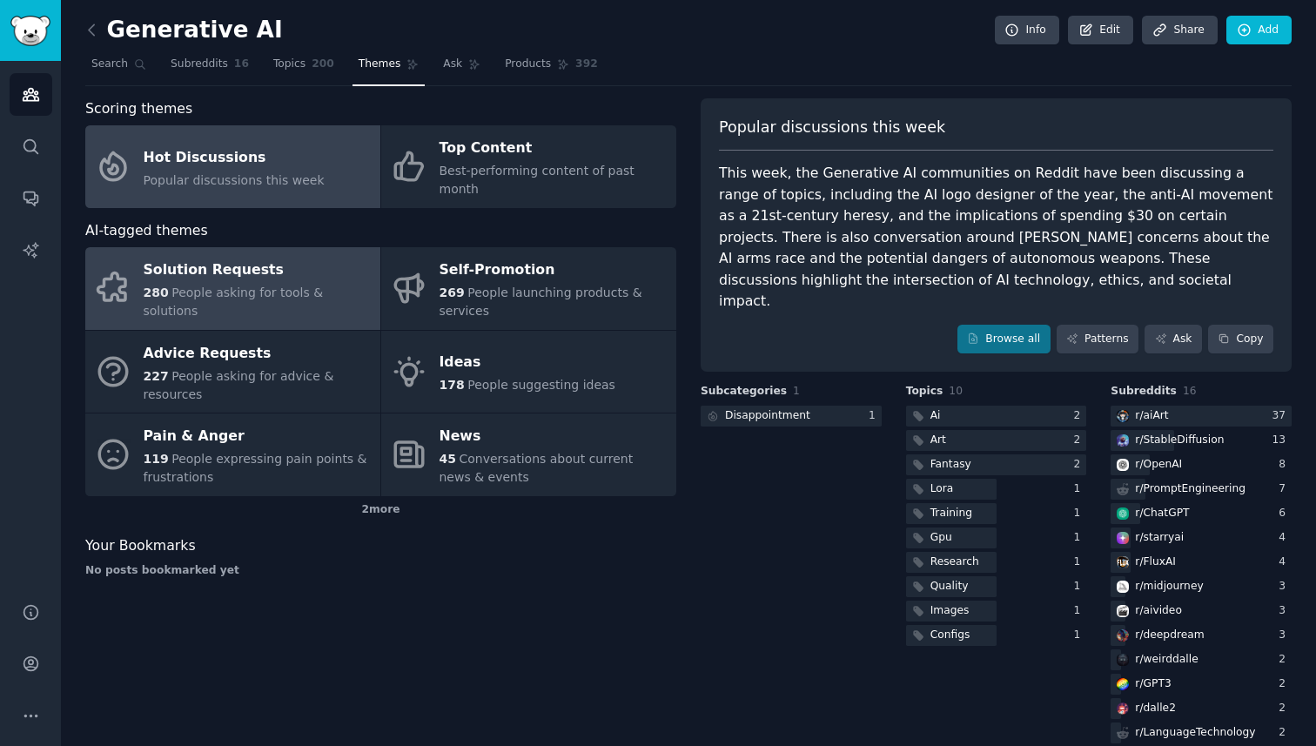
click at [162, 271] on div "Solution Requests" at bounding box center [258, 271] width 228 height 28
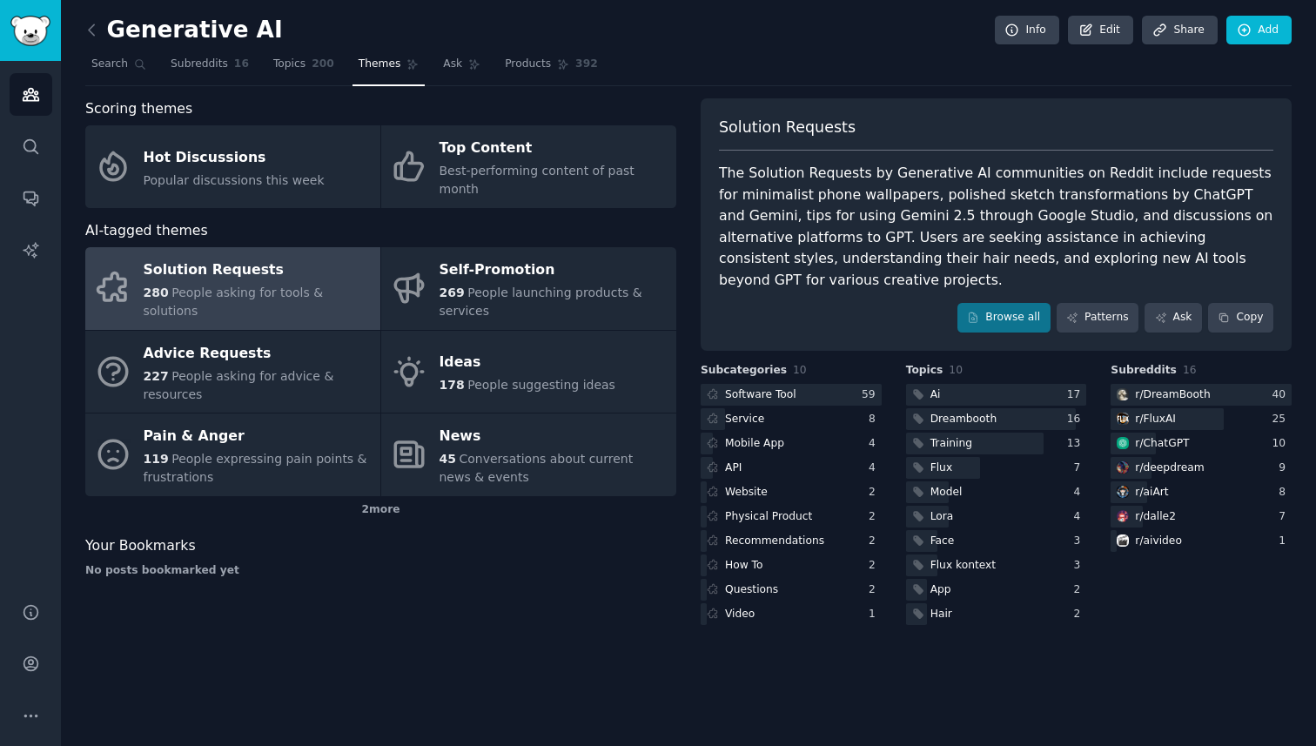
click at [94, 44] on div "Generative AI Info Edit Share Add" at bounding box center [688, 34] width 1207 height 36
click at [90, 31] on icon at bounding box center [91, 29] width 5 height 10
